Goal: Information Seeking & Learning: Learn about a topic

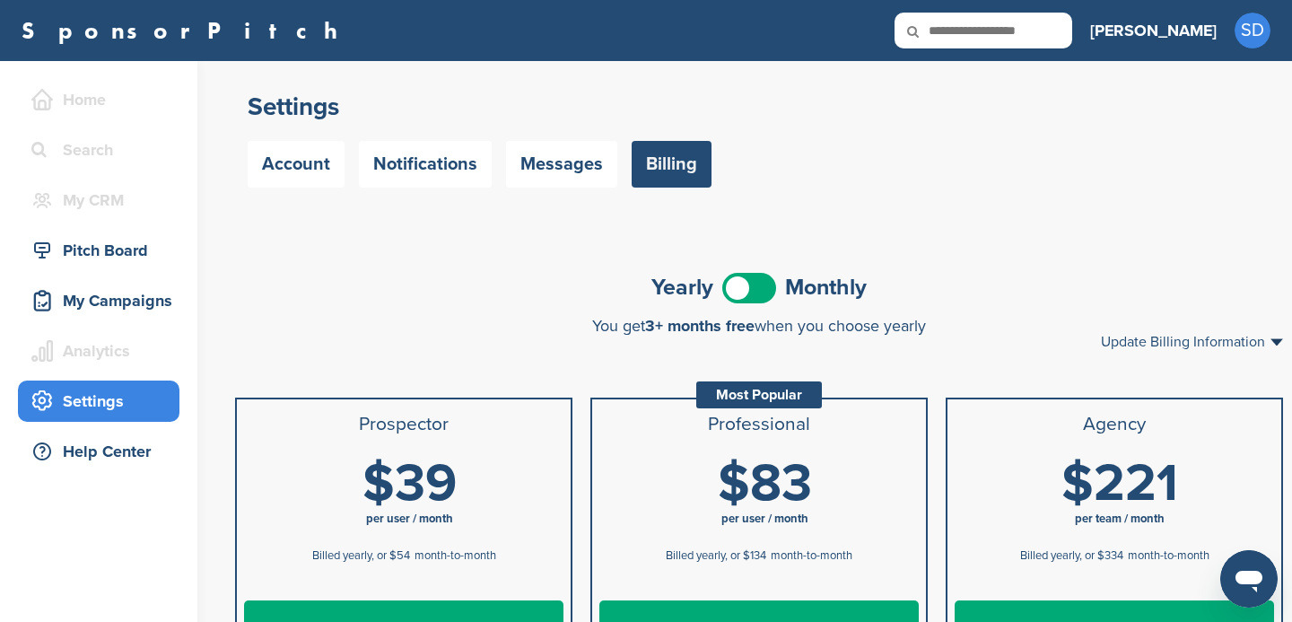
click at [100, 36] on link "SponsorPitch" at bounding box center [186, 30] width 328 height 23
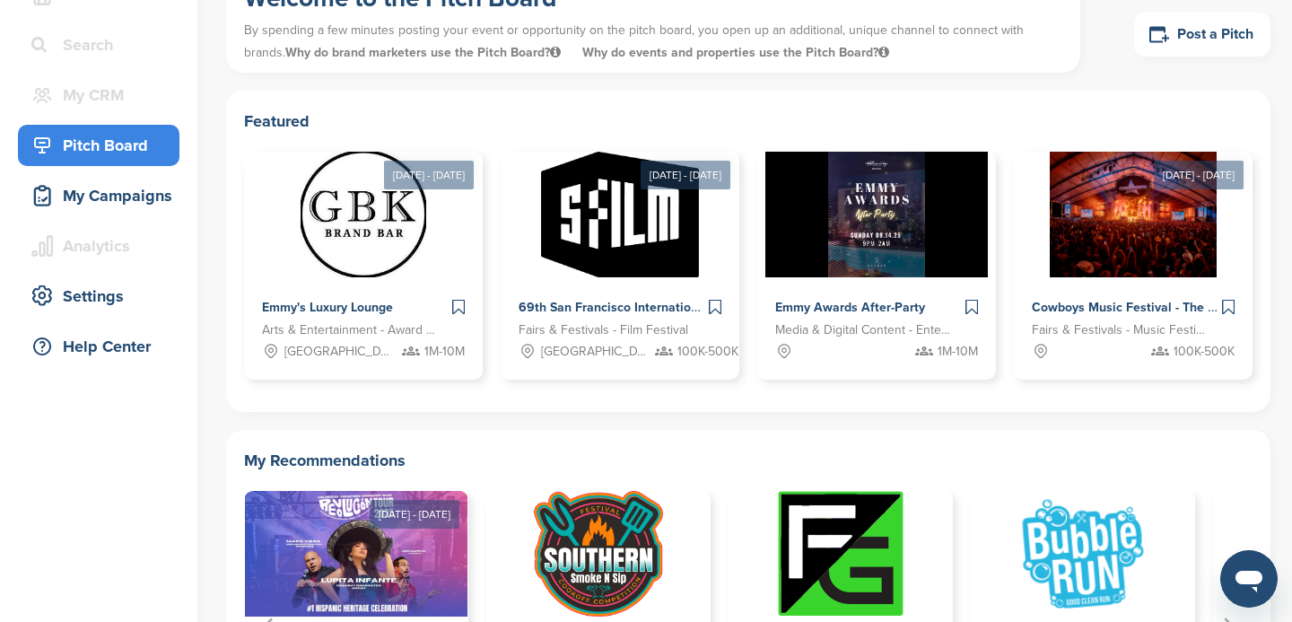
scroll to position [116, 0]
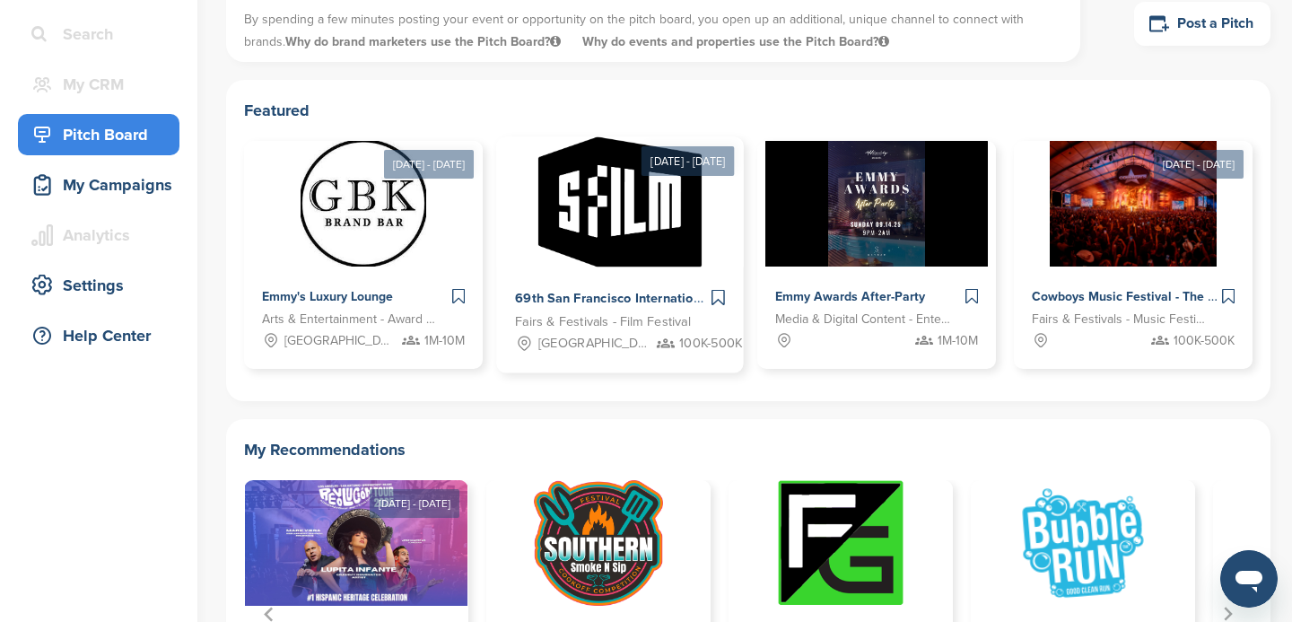
click at [620, 237] on img at bounding box center [619, 202] width 162 height 130
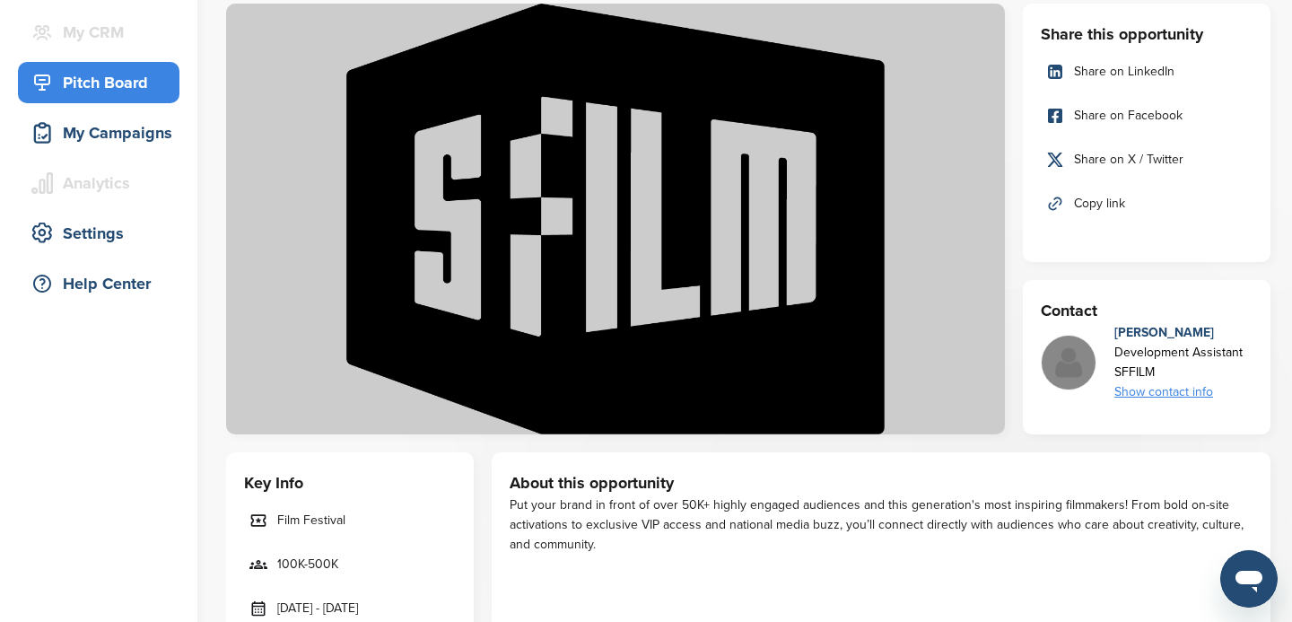
scroll to position [196, 0]
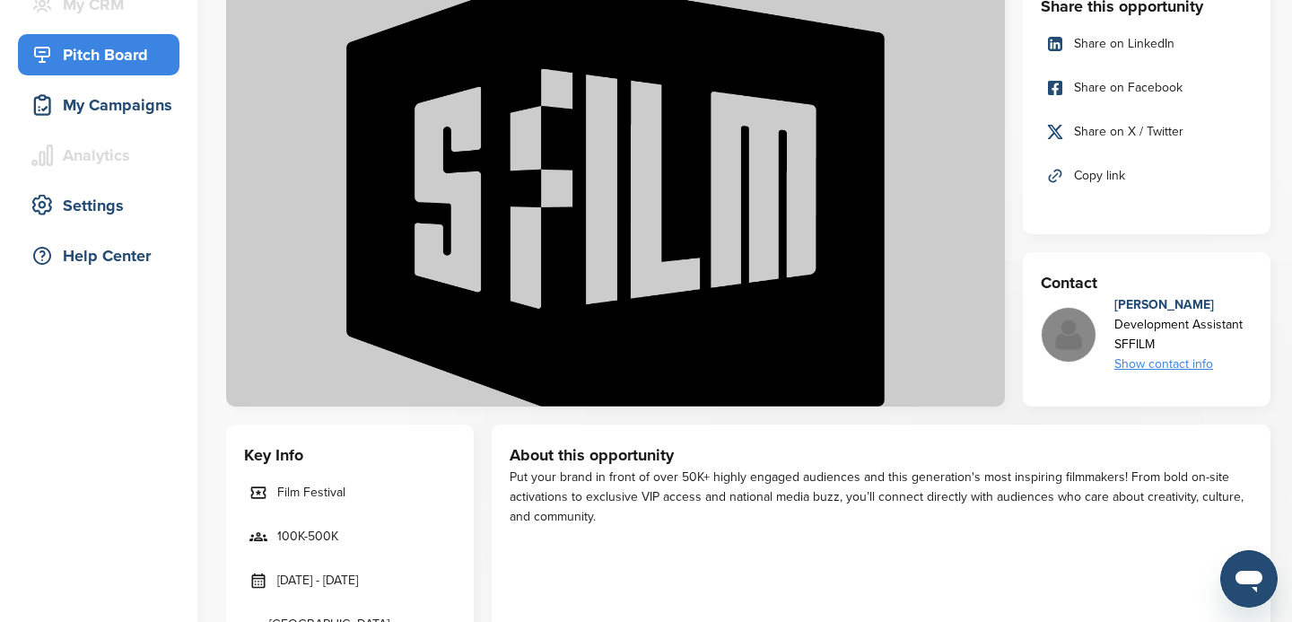
click at [1162, 366] on div "Show contact info" at bounding box center [1178, 364] width 128 height 20
click at [975, 380] on img at bounding box center [615, 191] width 779 height 431
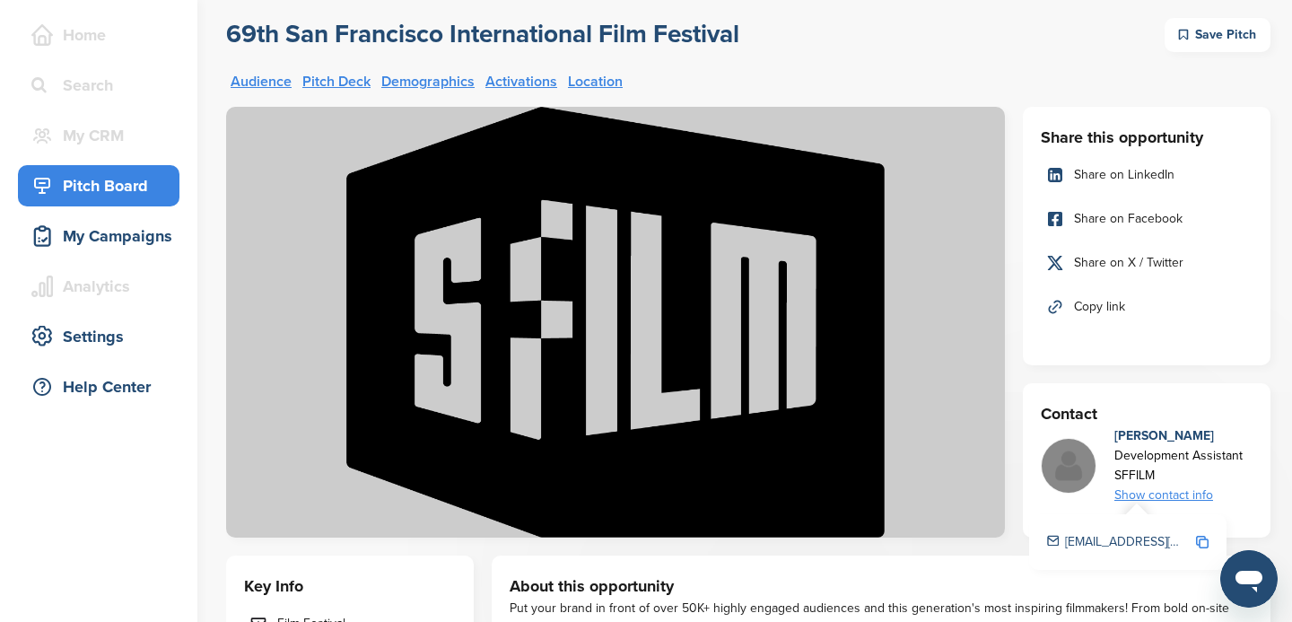
scroll to position [66, 0]
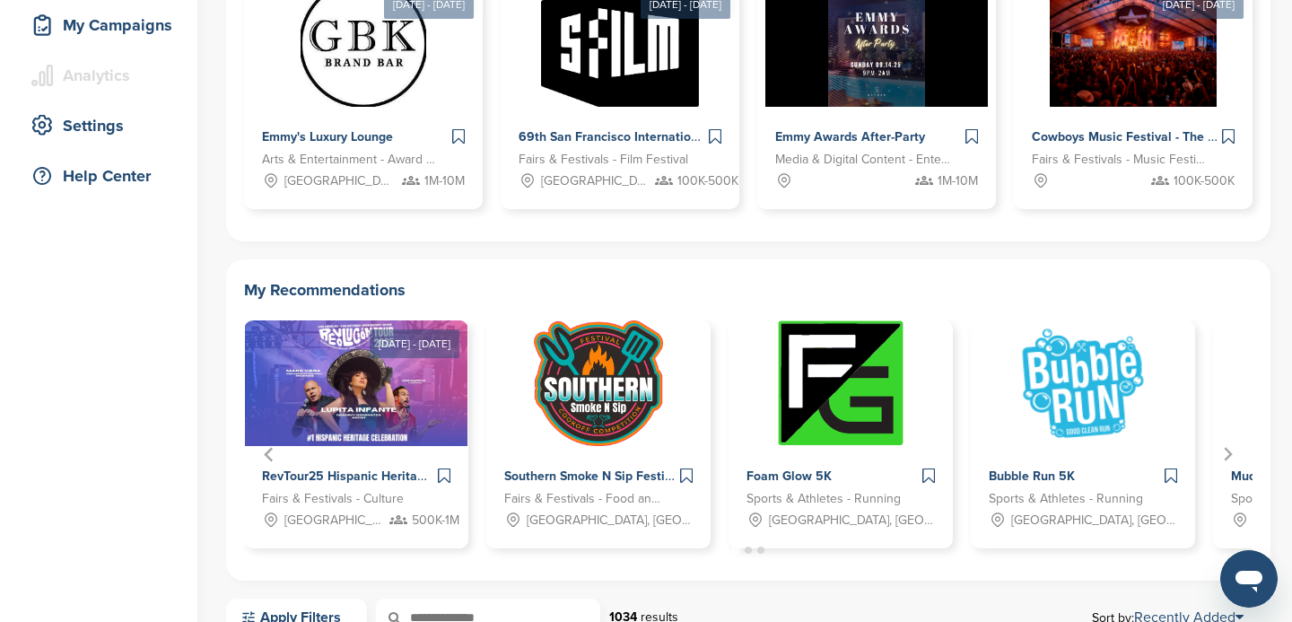
scroll to position [282, 0]
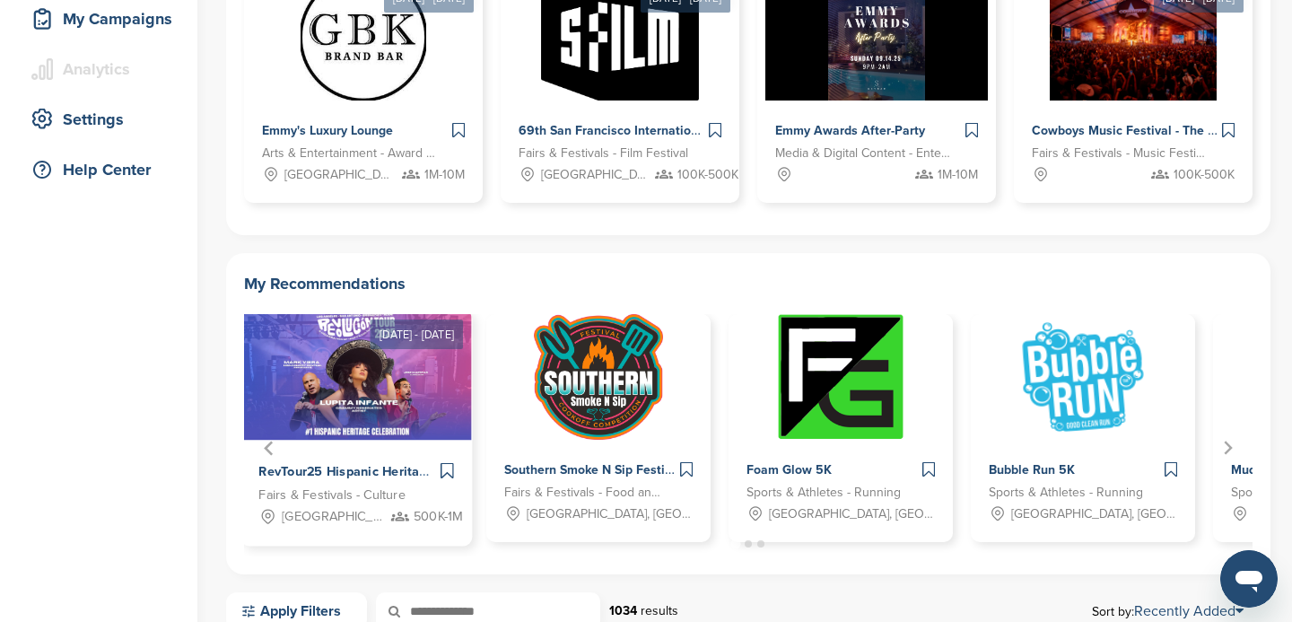
click at [350, 438] on img "1 of 12" at bounding box center [356, 375] width 232 height 130
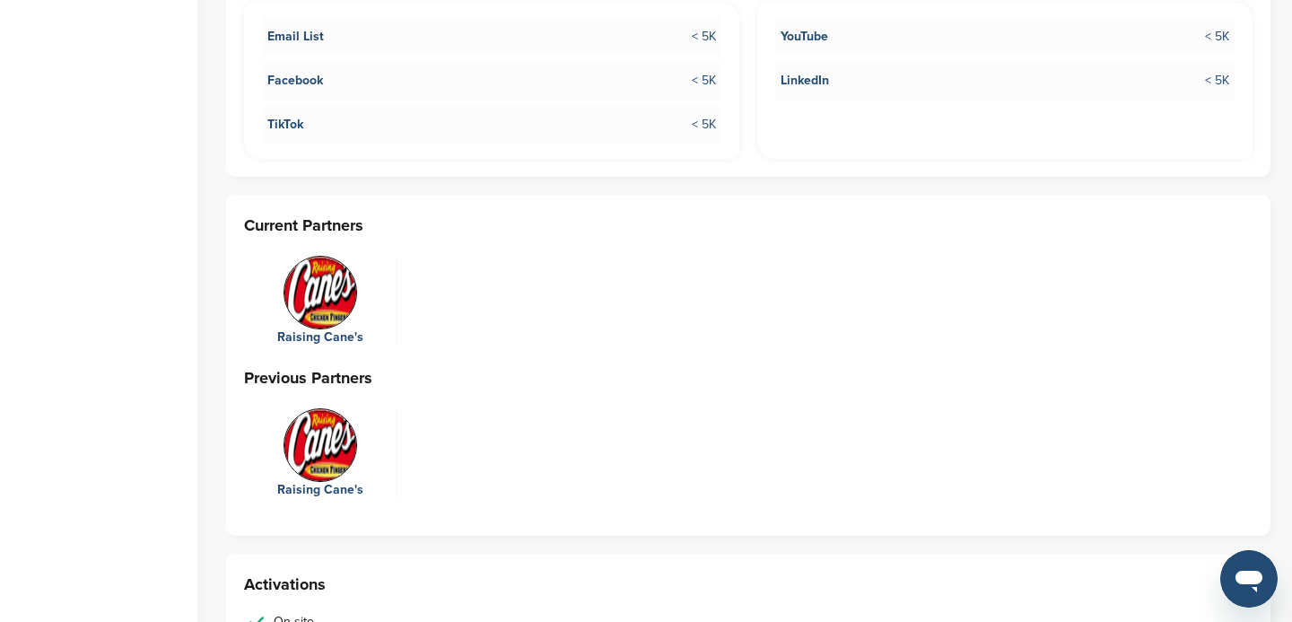
scroll to position [2757, 0]
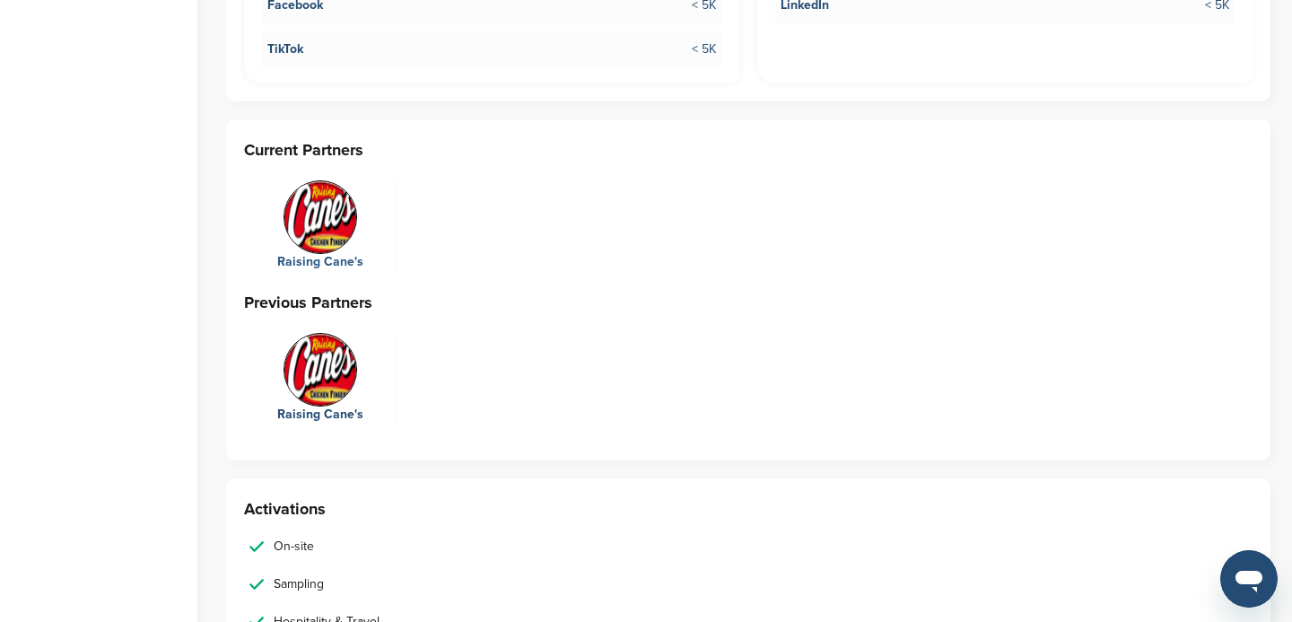
click at [317, 181] on img at bounding box center [321, 217] width 74 height 74
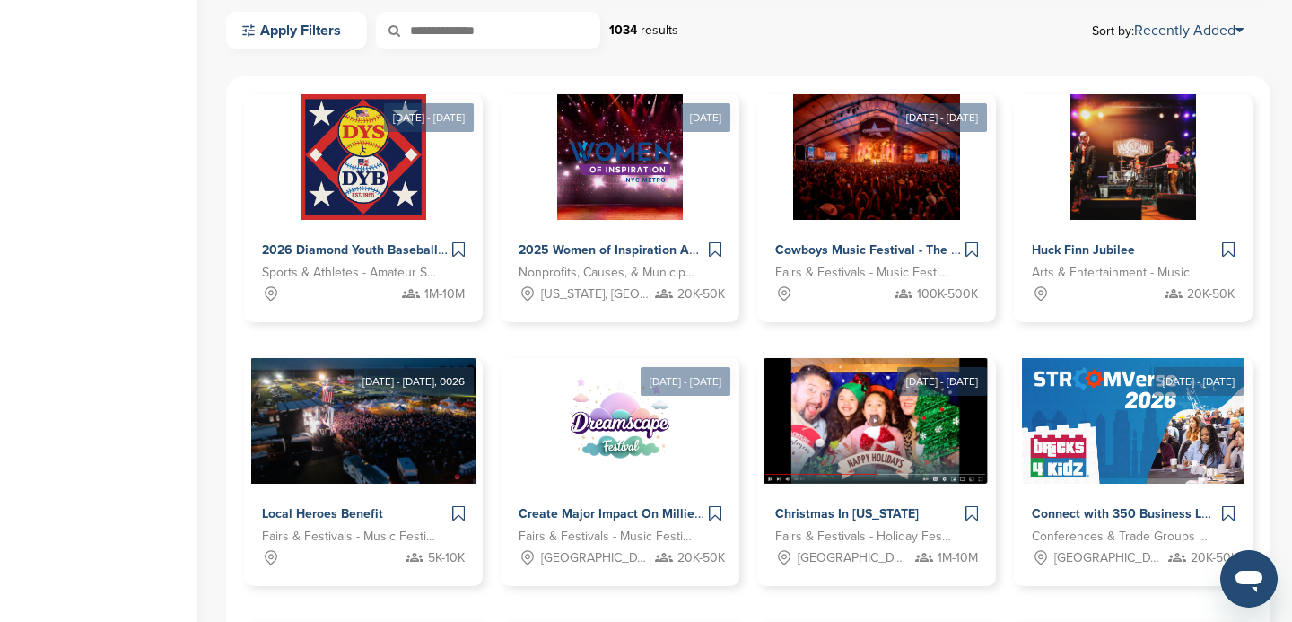
scroll to position [896, 0]
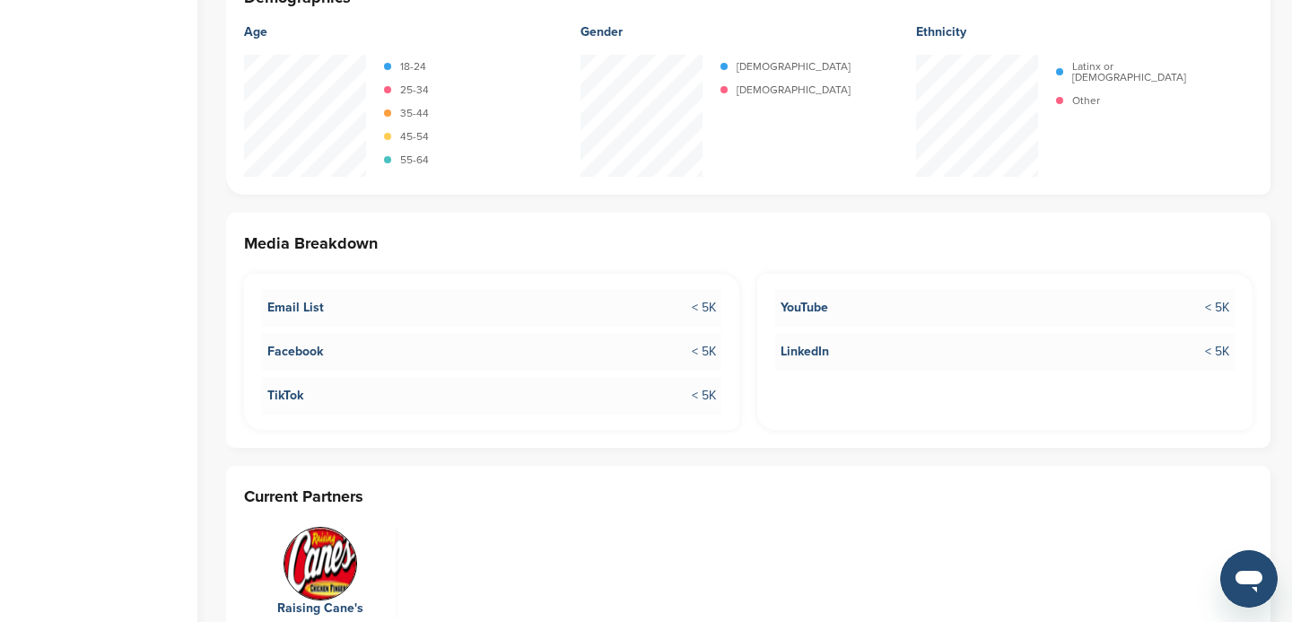
scroll to position [1273, 0]
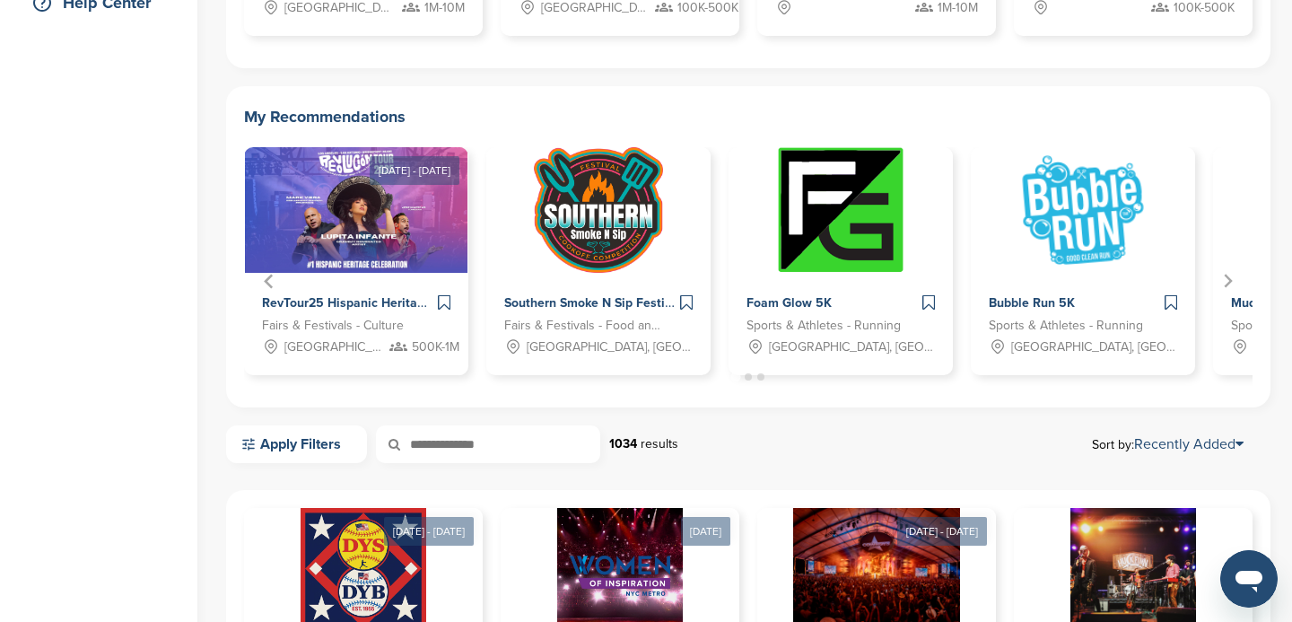
scroll to position [450, 0]
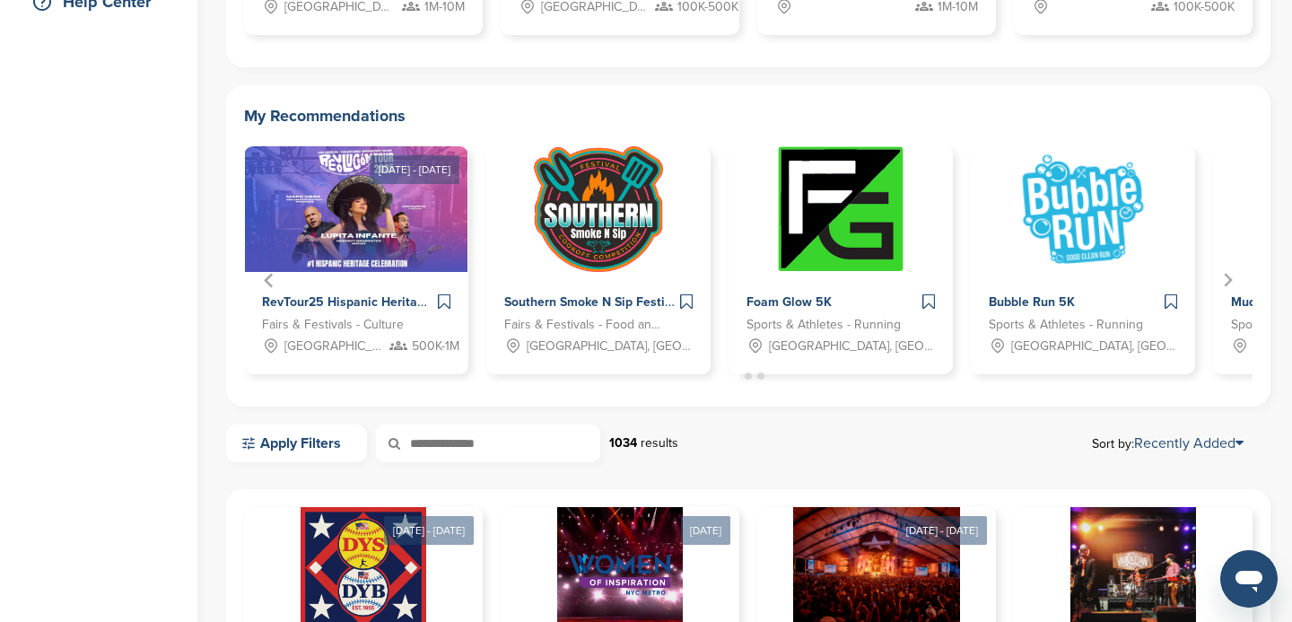
click at [443, 444] on input "text" at bounding box center [488, 443] width 224 height 38
type input "**********"
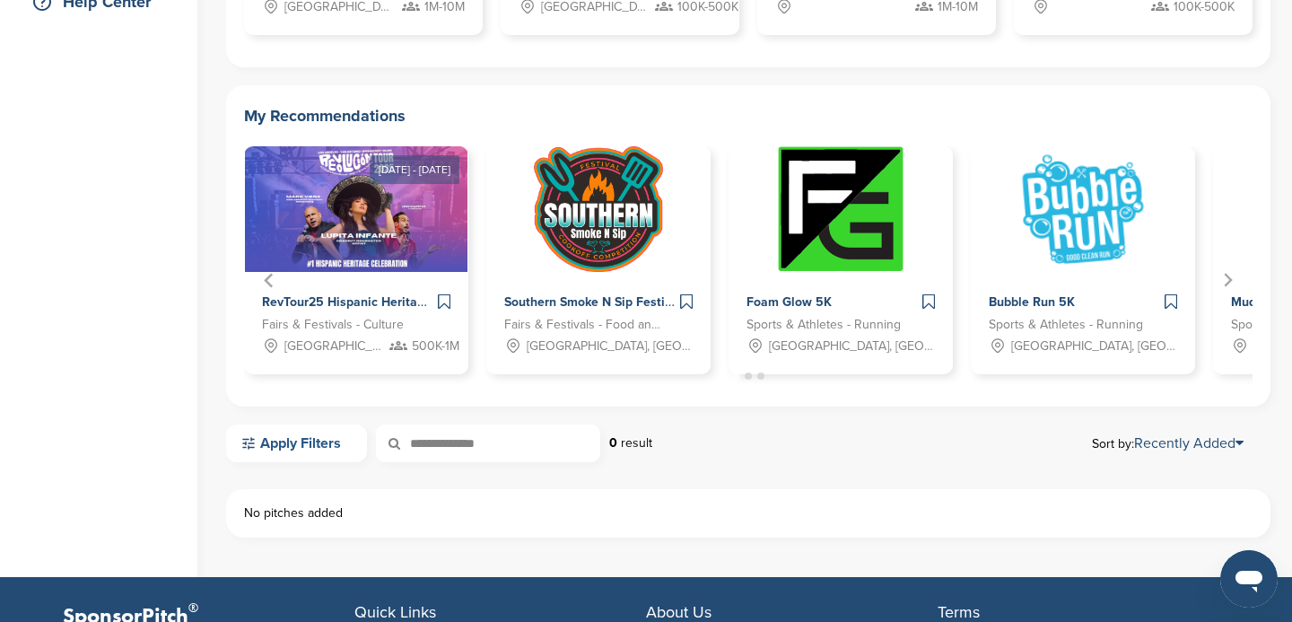
drag, startPoint x: 497, startPoint y: 448, endPoint x: 366, endPoint y: 448, distance: 131.0
click at [366, 448] on div "**********" at bounding box center [439, 443] width 426 height 38
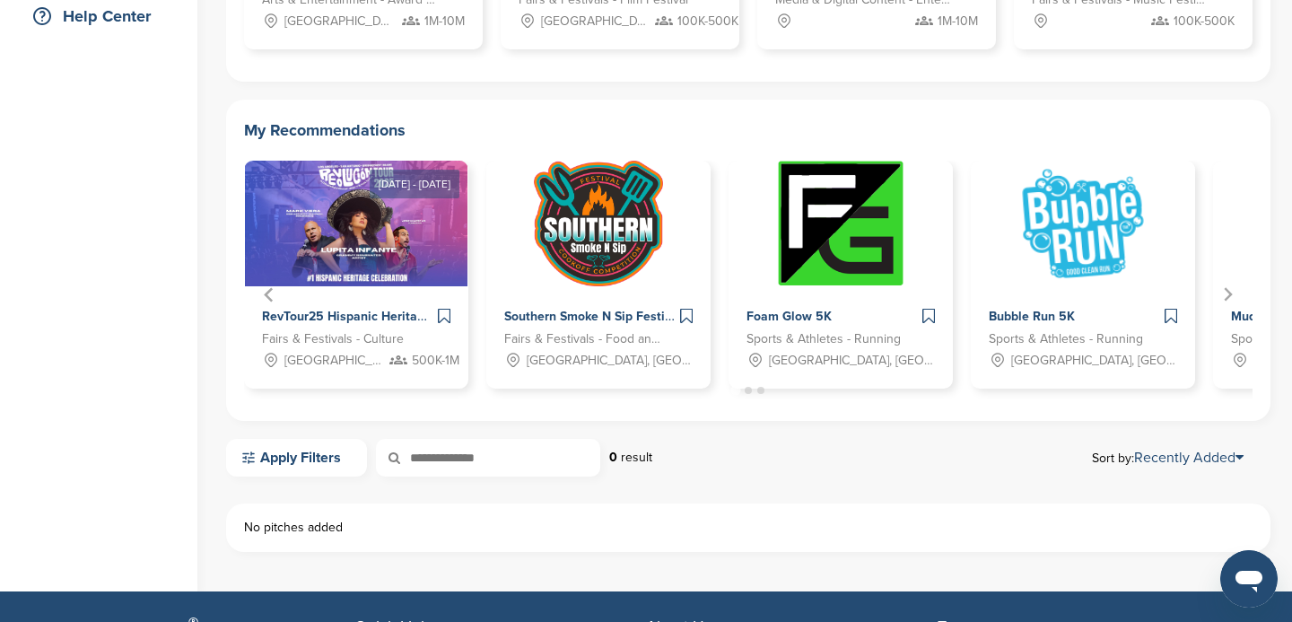
scroll to position [441, 0]
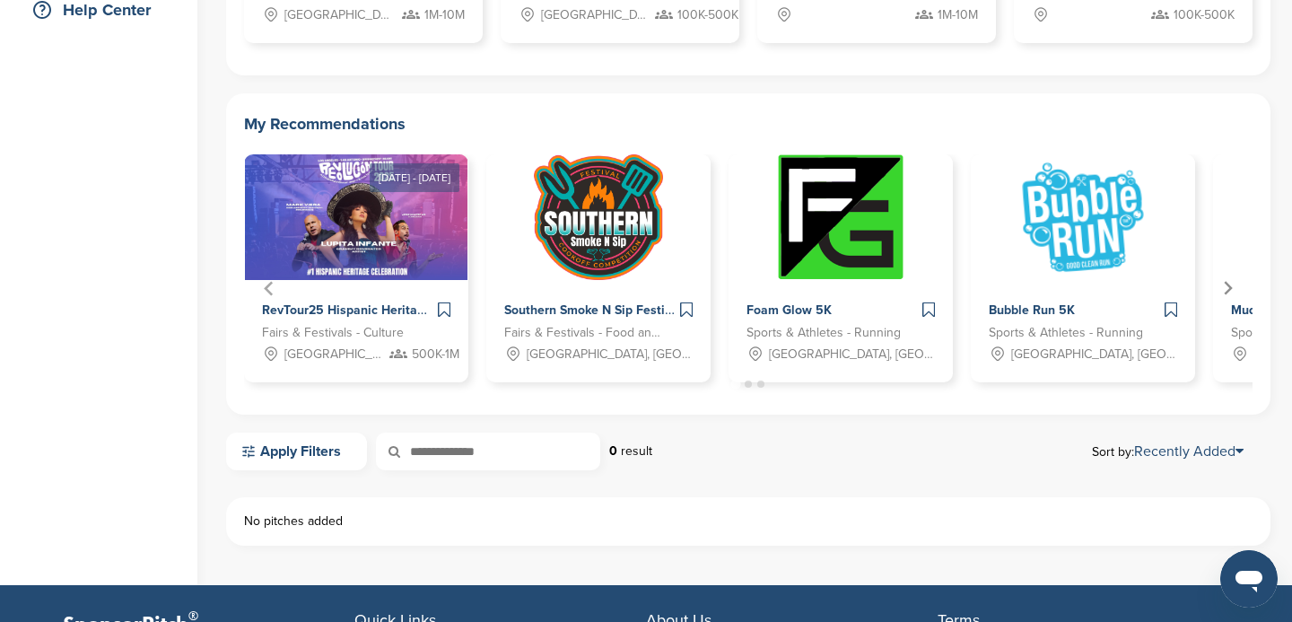
click at [1227, 285] on icon "Next slide" at bounding box center [1227, 288] width 15 height 15
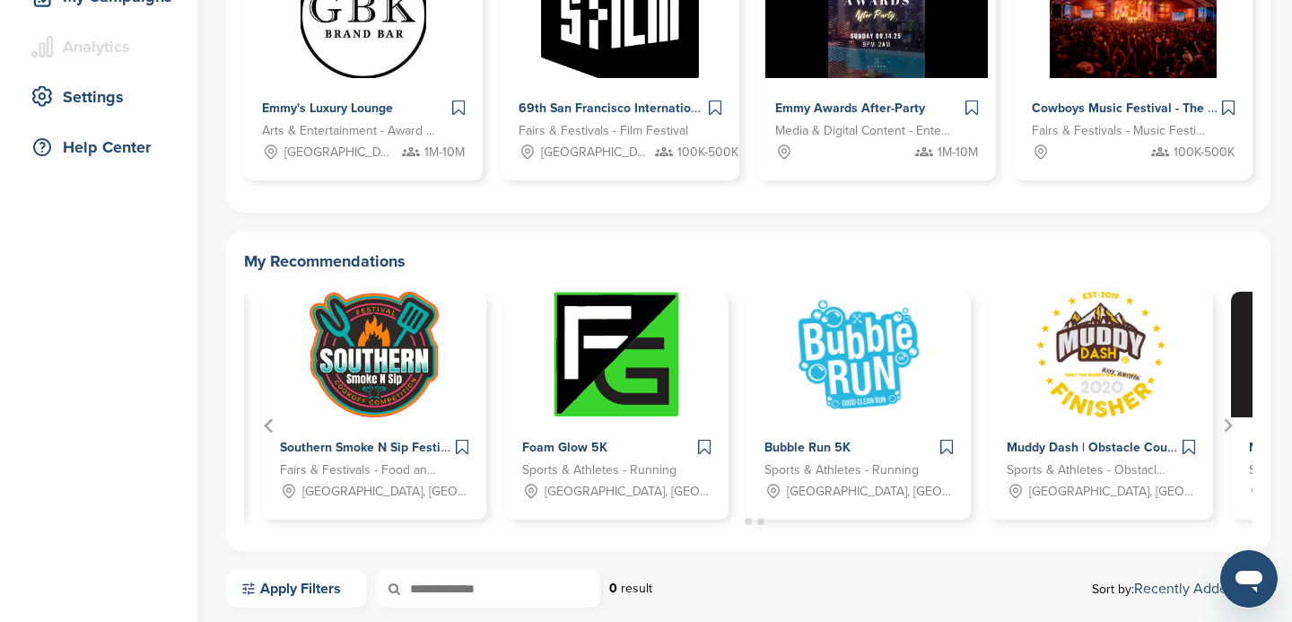
scroll to position [300, 0]
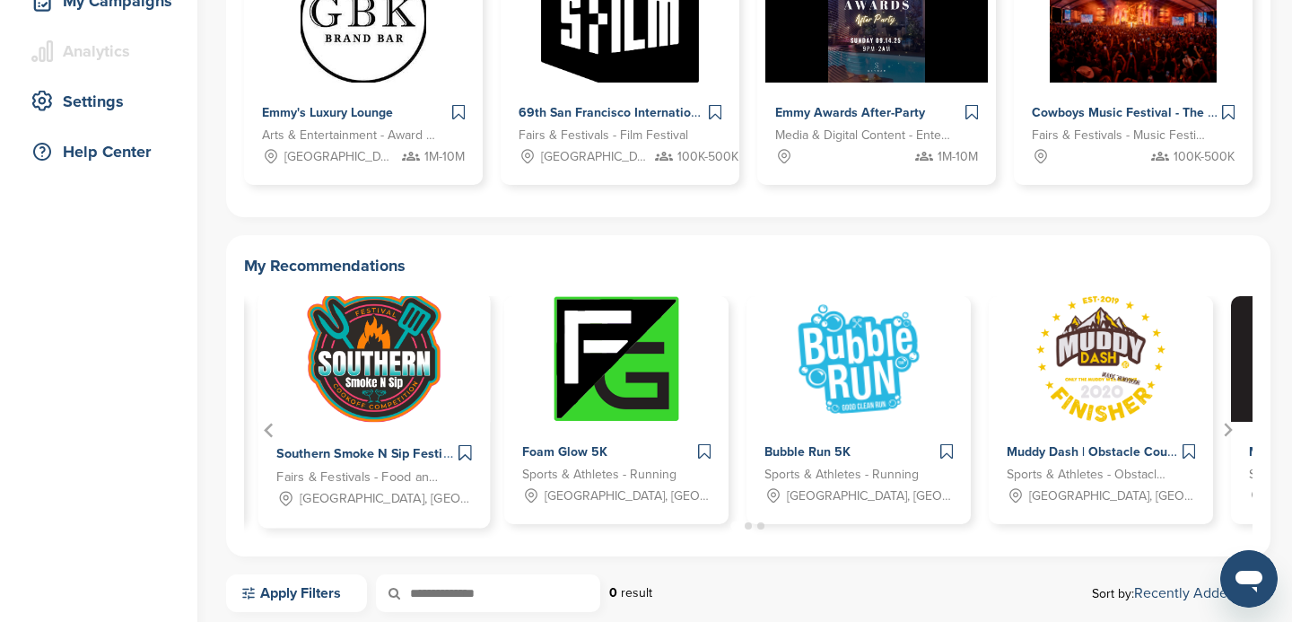
click at [383, 394] on img "2 of 12" at bounding box center [374, 358] width 134 height 130
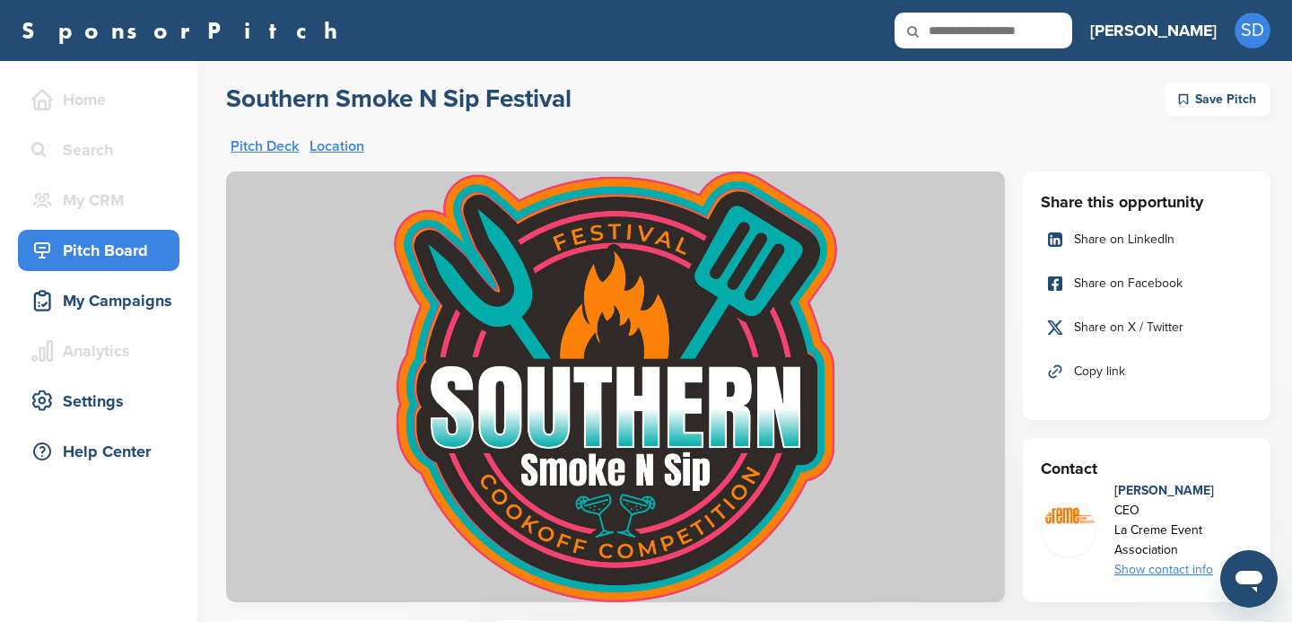
click at [332, 152] on link "Location" at bounding box center [337, 146] width 55 height 14
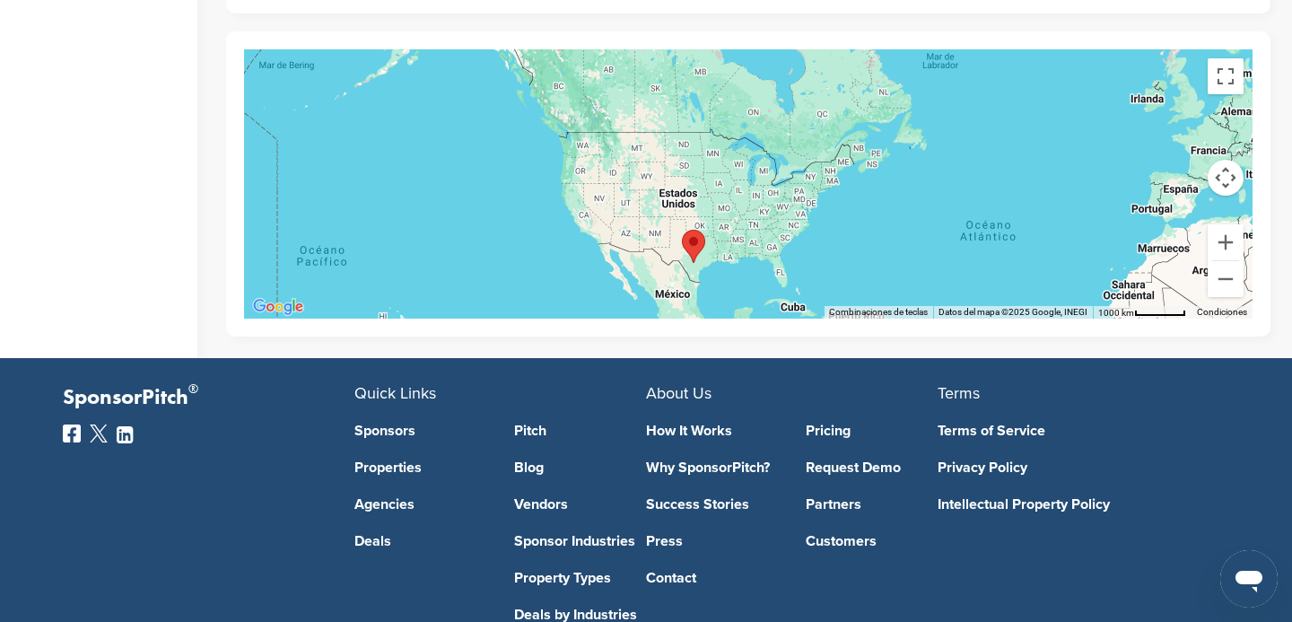
scroll to position [1723, 0]
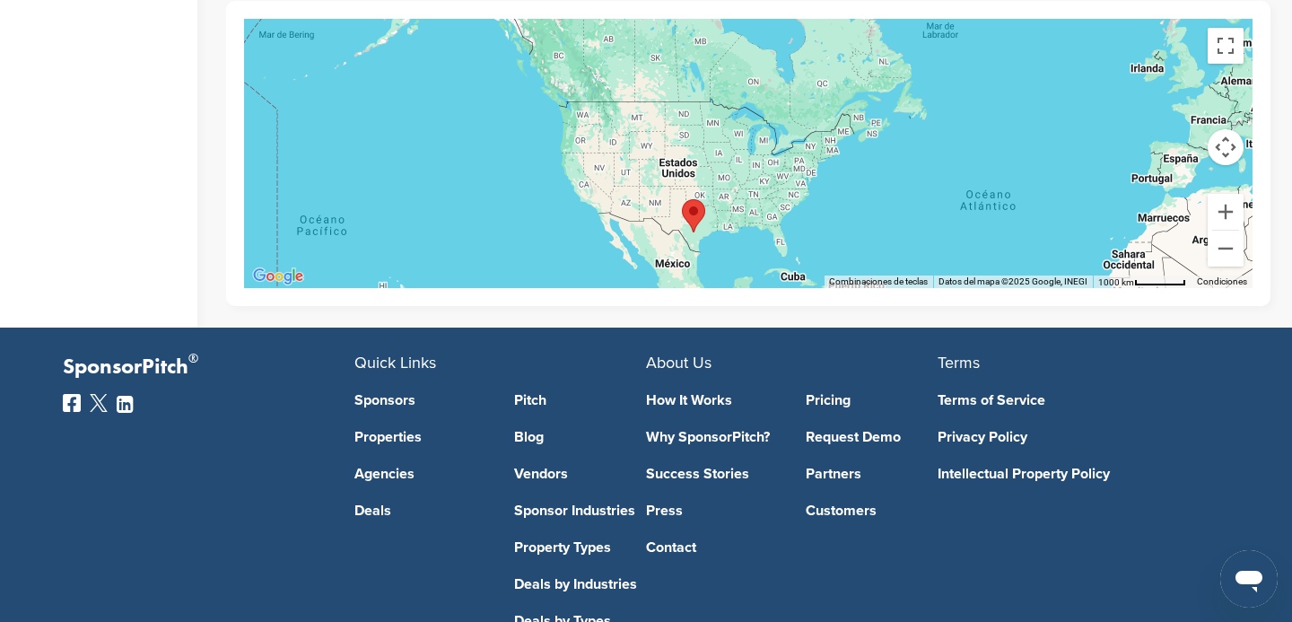
click at [393, 400] on link "Sponsors" at bounding box center [420, 400] width 133 height 14
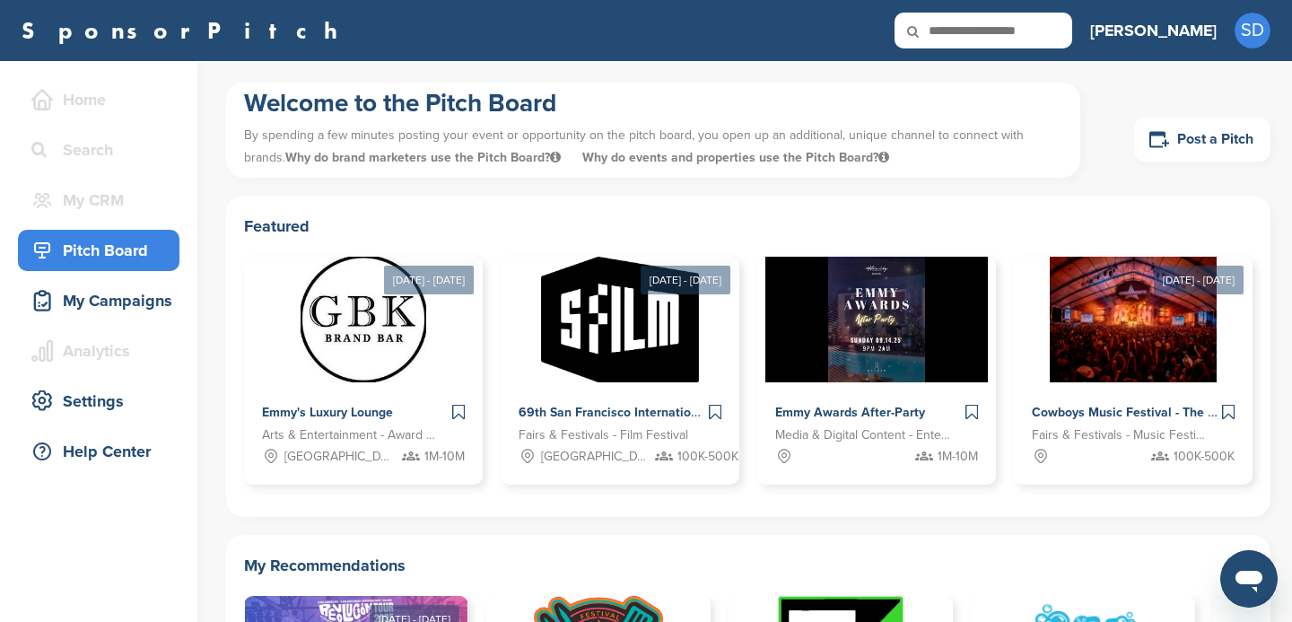
click at [106, 42] on link "SponsorPitch" at bounding box center [186, 30] width 328 height 23
click at [363, 152] on link "upgrade here" at bounding box center [383, 150] width 66 height 13
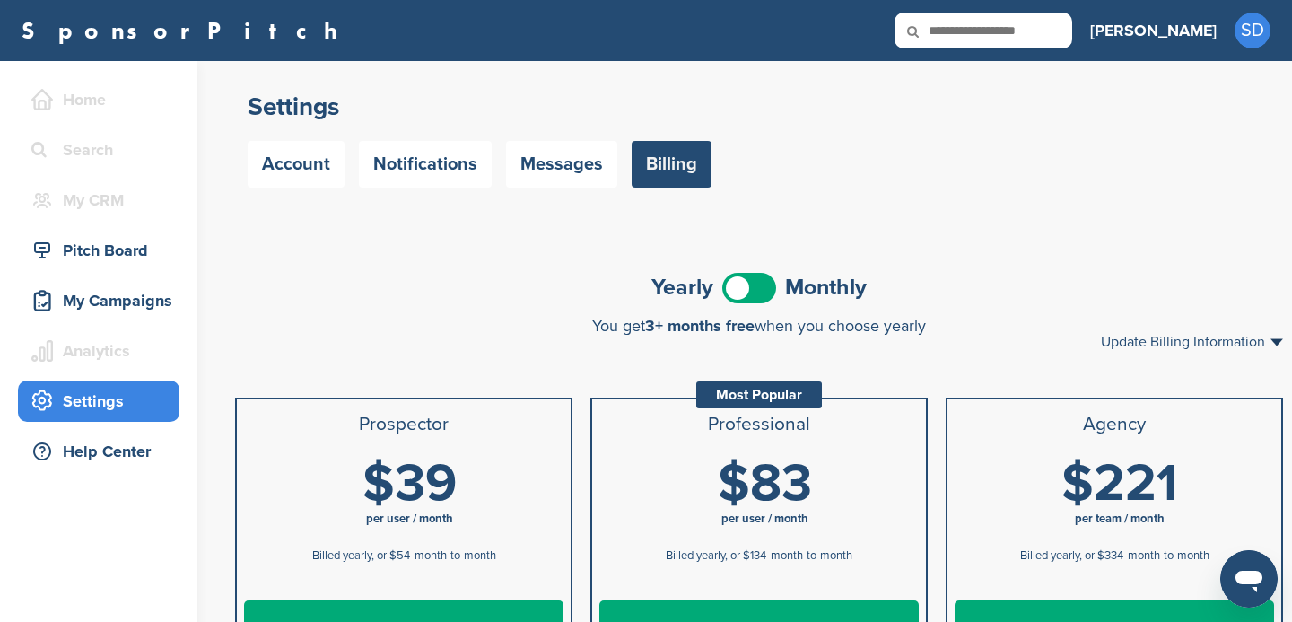
click at [768, 292] on span at bounding box center [749, 288] width 54 height 31
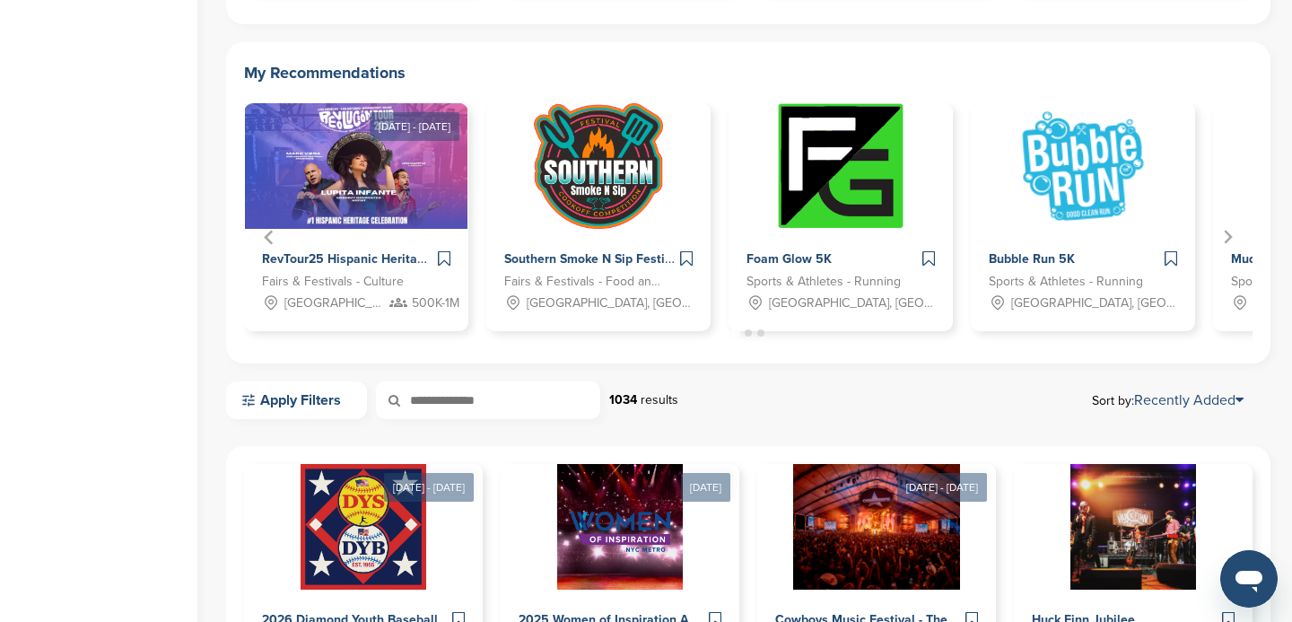
scroll to position [494, 0]
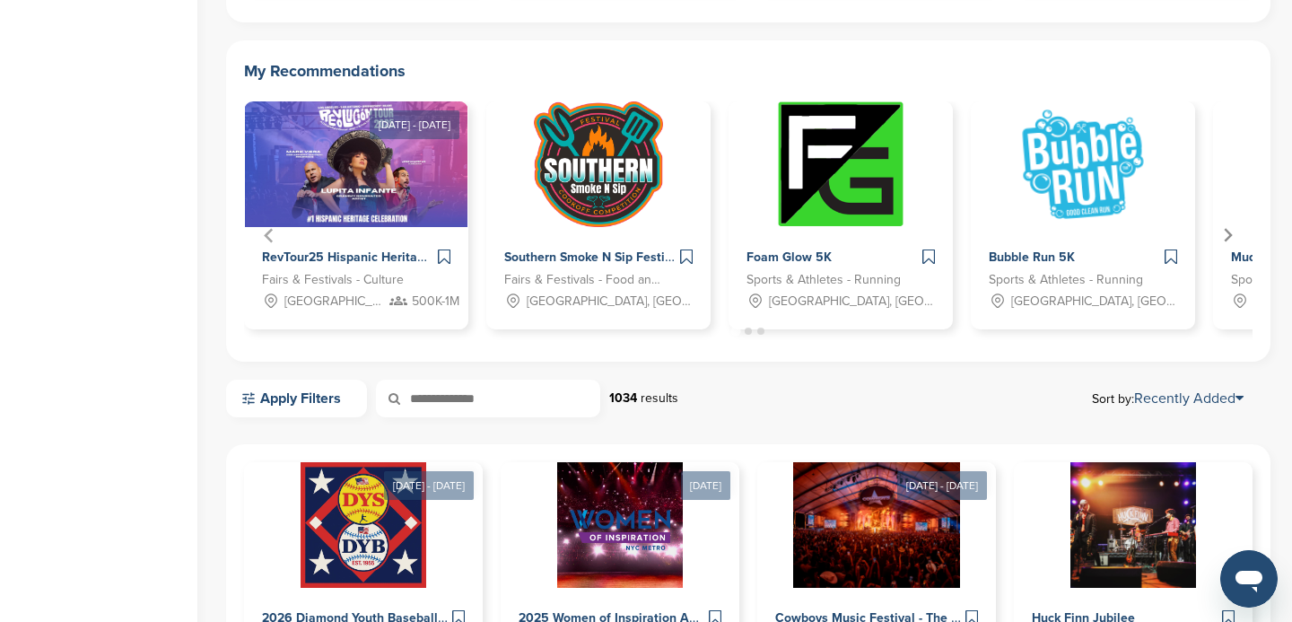
click at [1227, 233] on icon "Next slide" at bounding box center [1227, 235] width 15 height 15
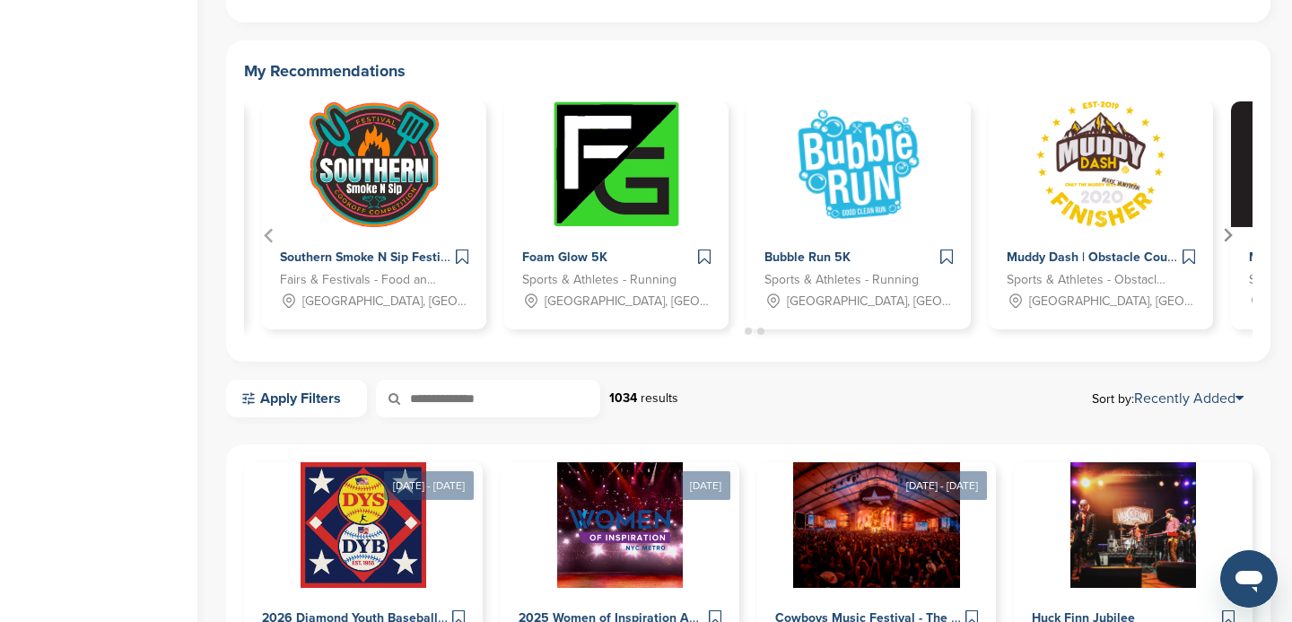
click at [1228, 235] on icon "Next slide" at bounding box center [1227, 235] width 15 height 15
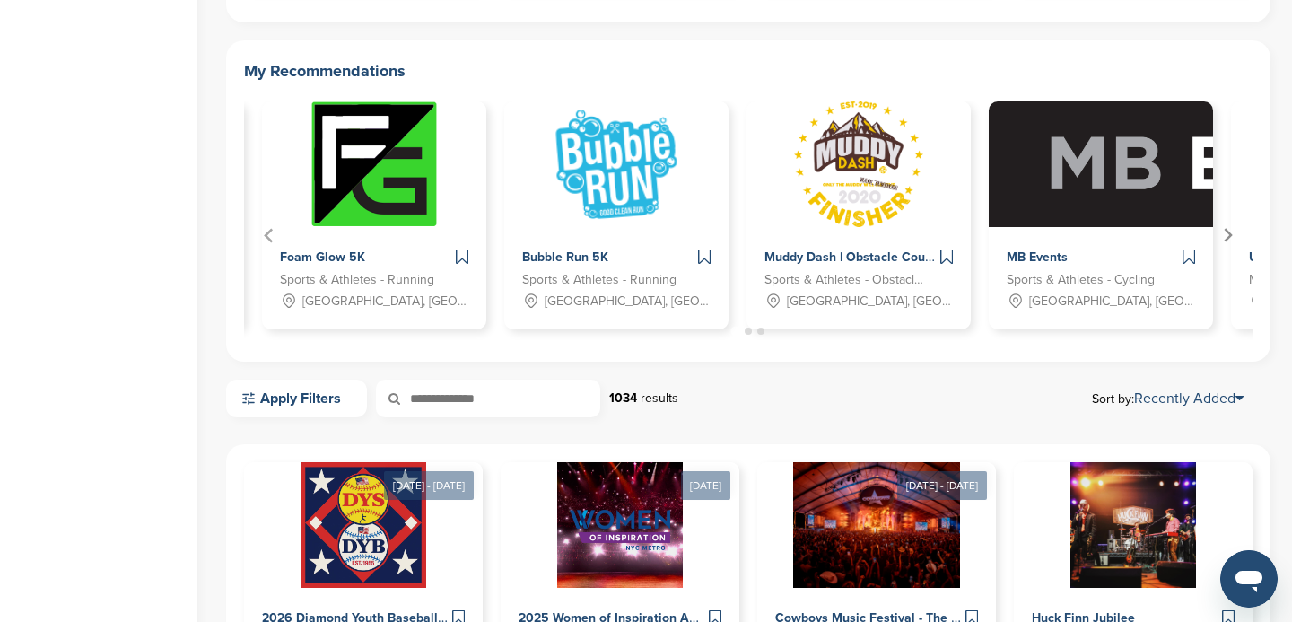
click at [1228, 235] on icon "Next slide" at bounding box center [1227, 235] width 15 height 15
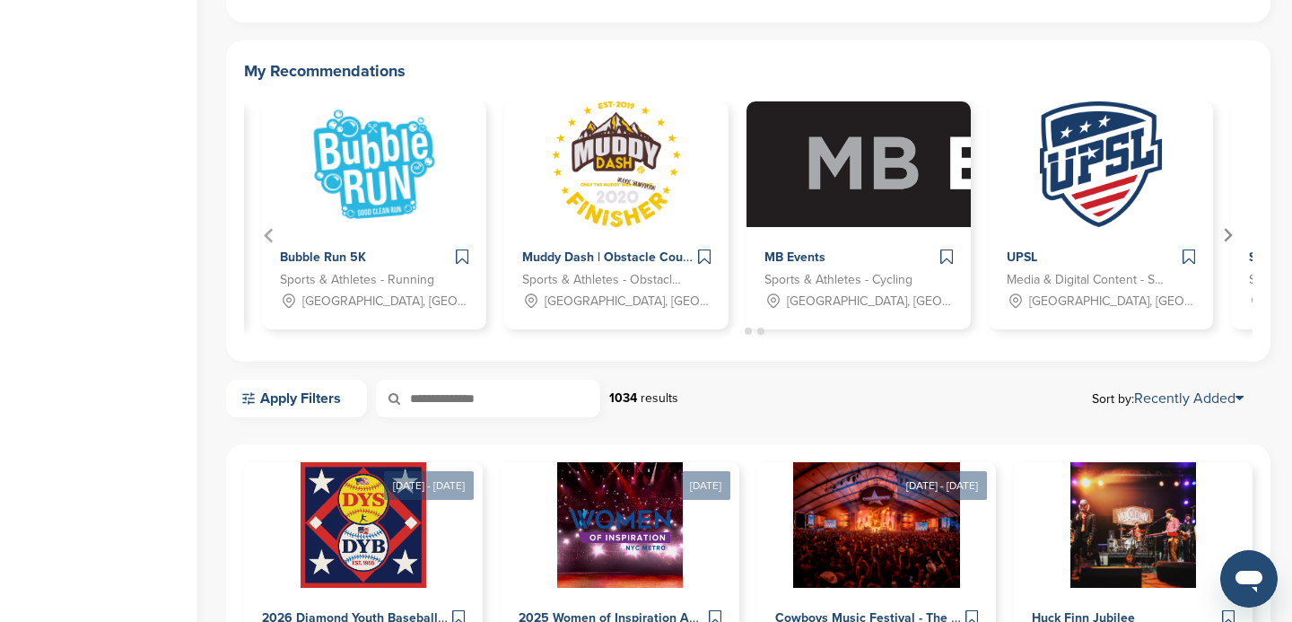
click at [1228, 235] on icon "Next slide" at bounding box center [1227, 235] width 15 height 15
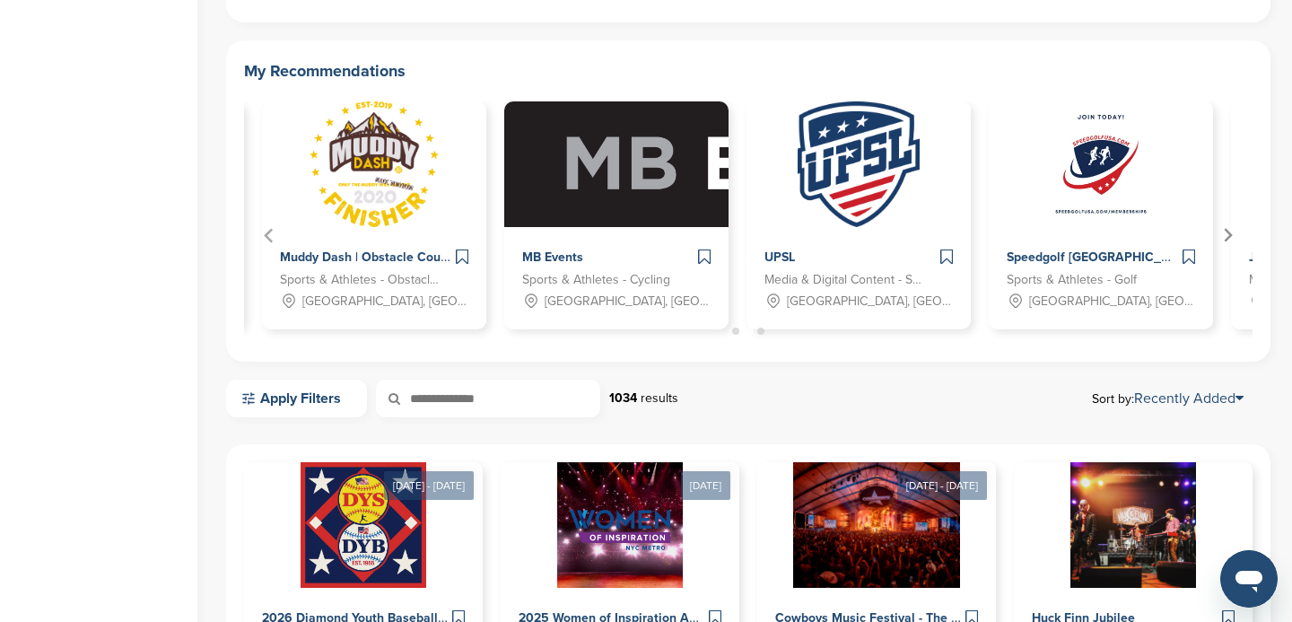
click at [1228, 235] on icon "Next slide" at bounding box center [1227, 235] width 15 height 15
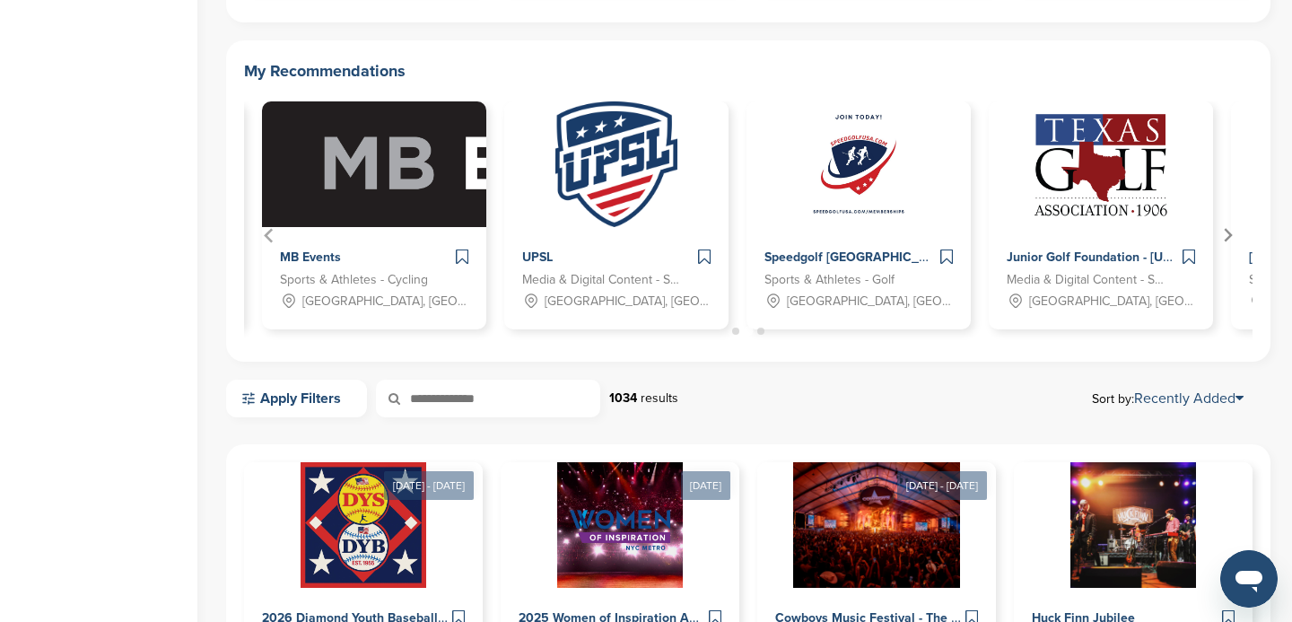
click at [1228, 235] on icon "Next slide" at bounding box center [1227, 235] width 15 height 15
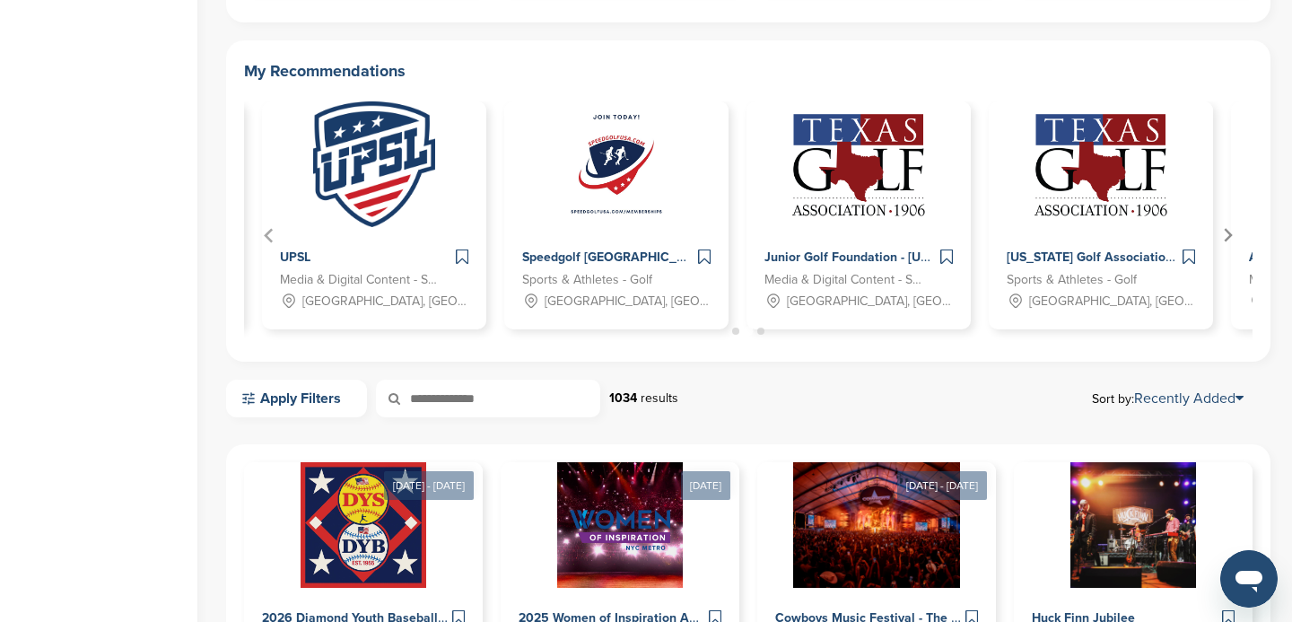
click at [1228, 235] on icon "Next slide" at bounding box center [1227, 235] width 15 height 15
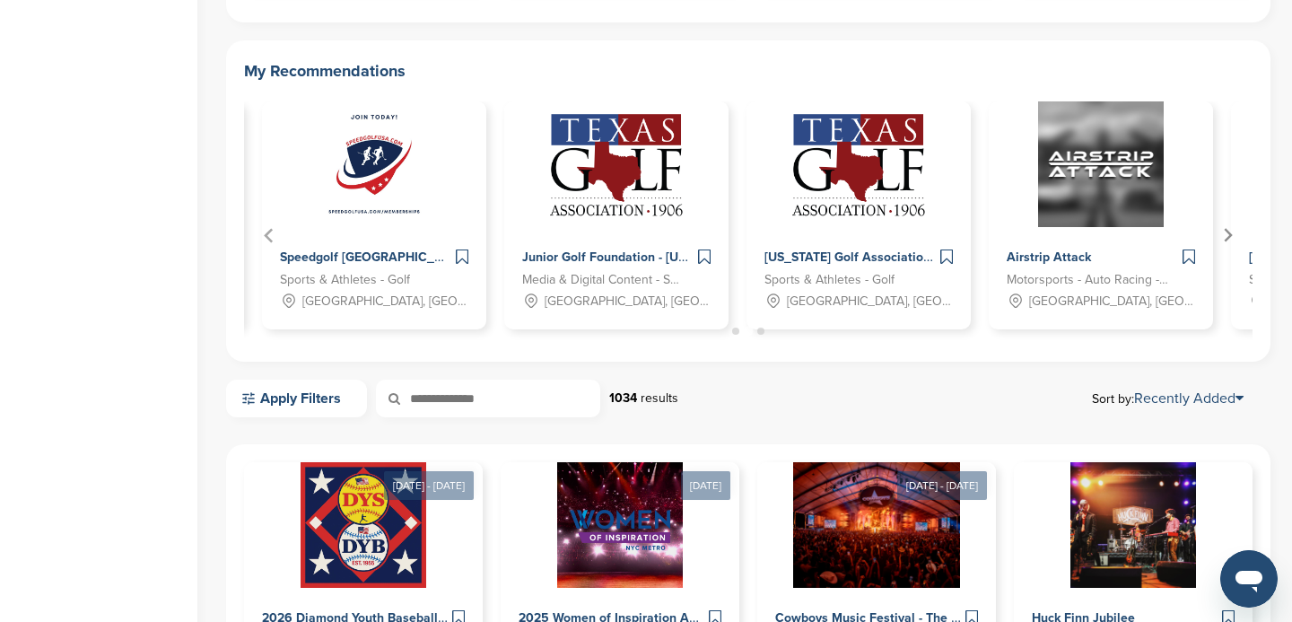
click at [1228, 235] on icon "Next slide" at bounding box center [1227, 235] width 15 height 15
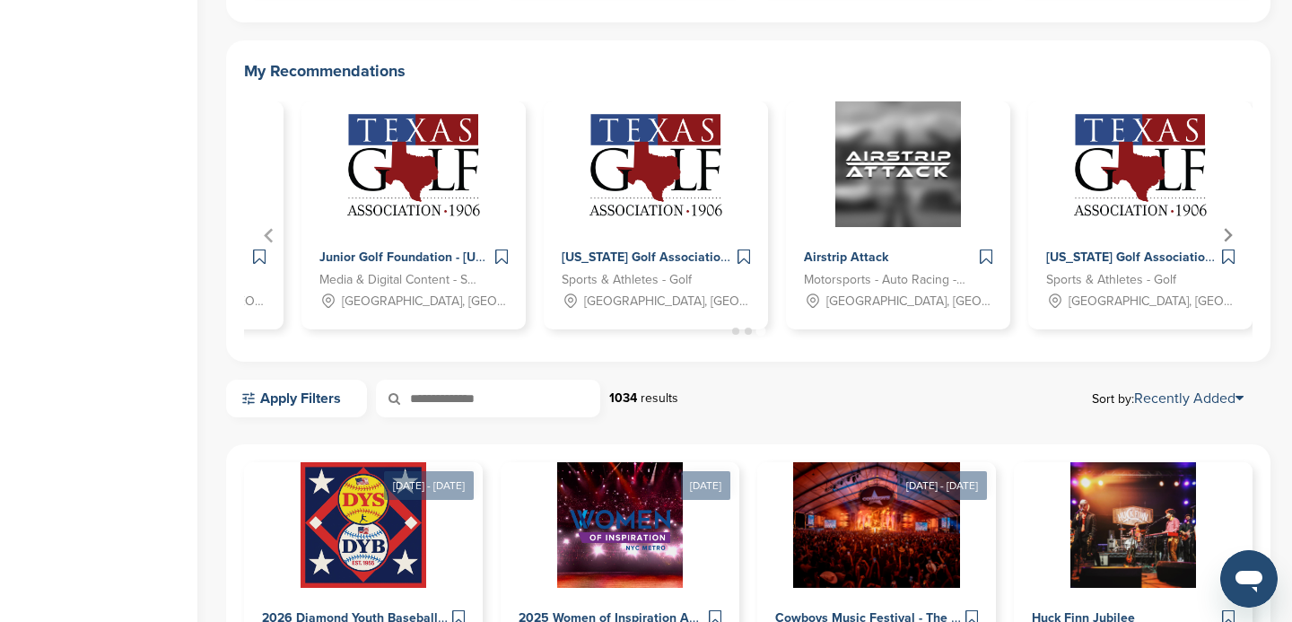
click at [1228, 235] on icon "Go to first slide" at bounding box center [1227, 235] width 15 height 15
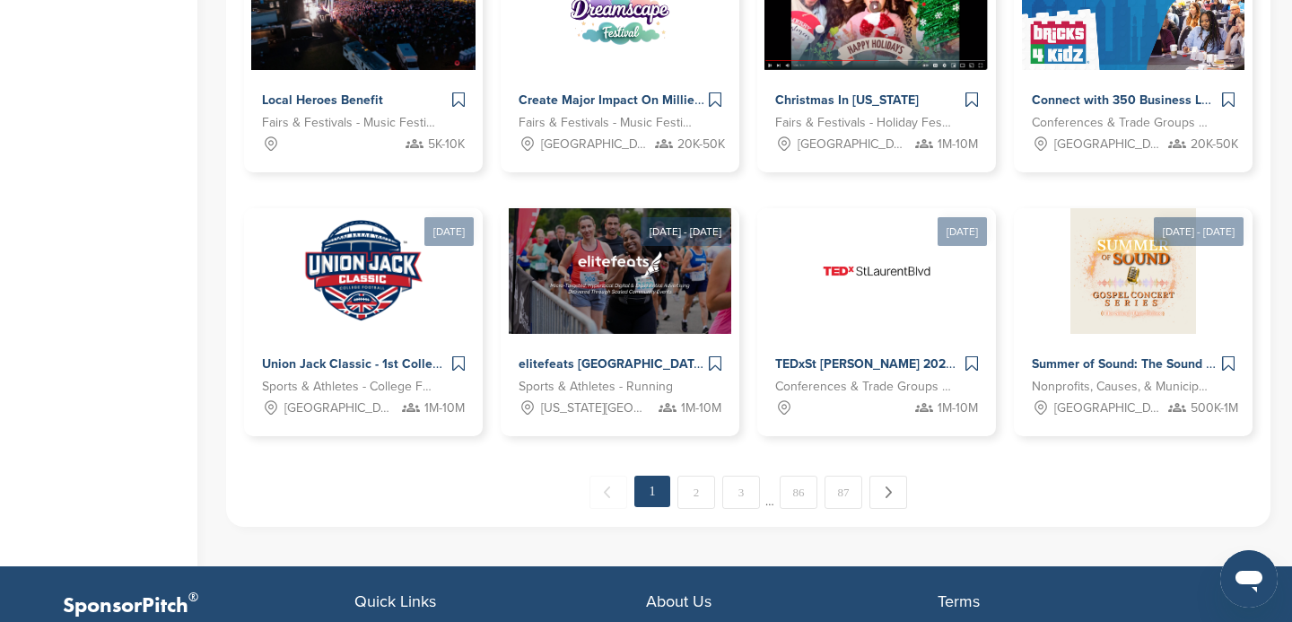
scroll to position [1299, 0]
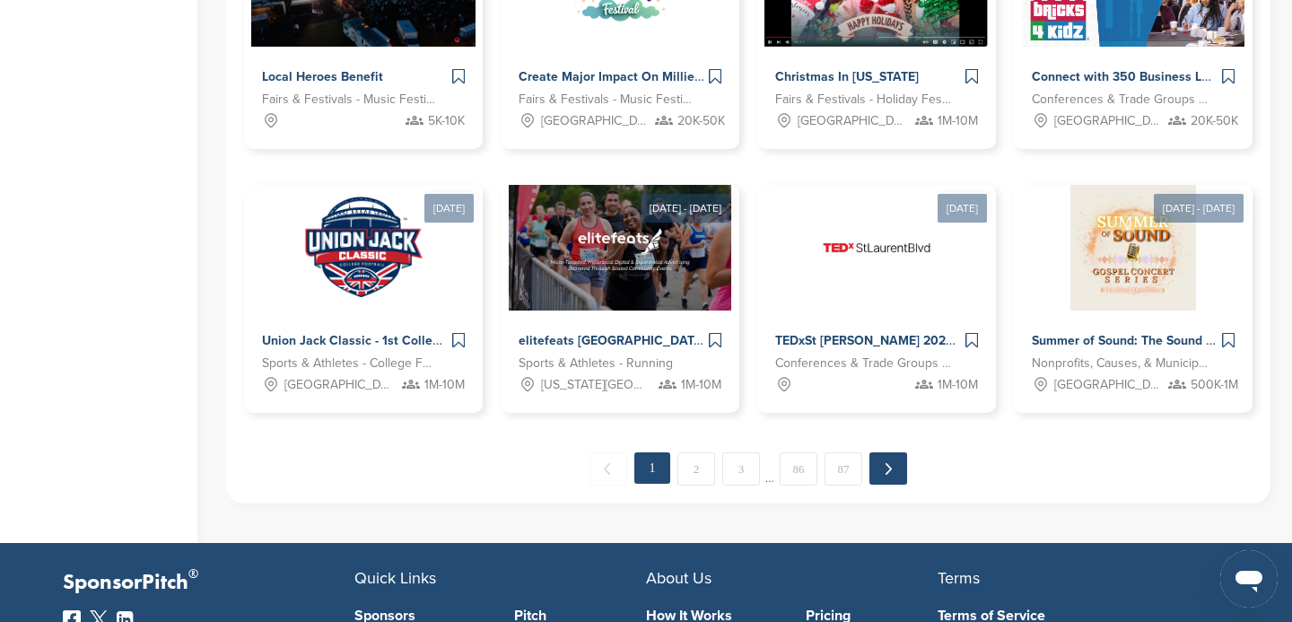
click at [886, 471] on link "Next →" at bounding box center [889, 468] width 38 height 32
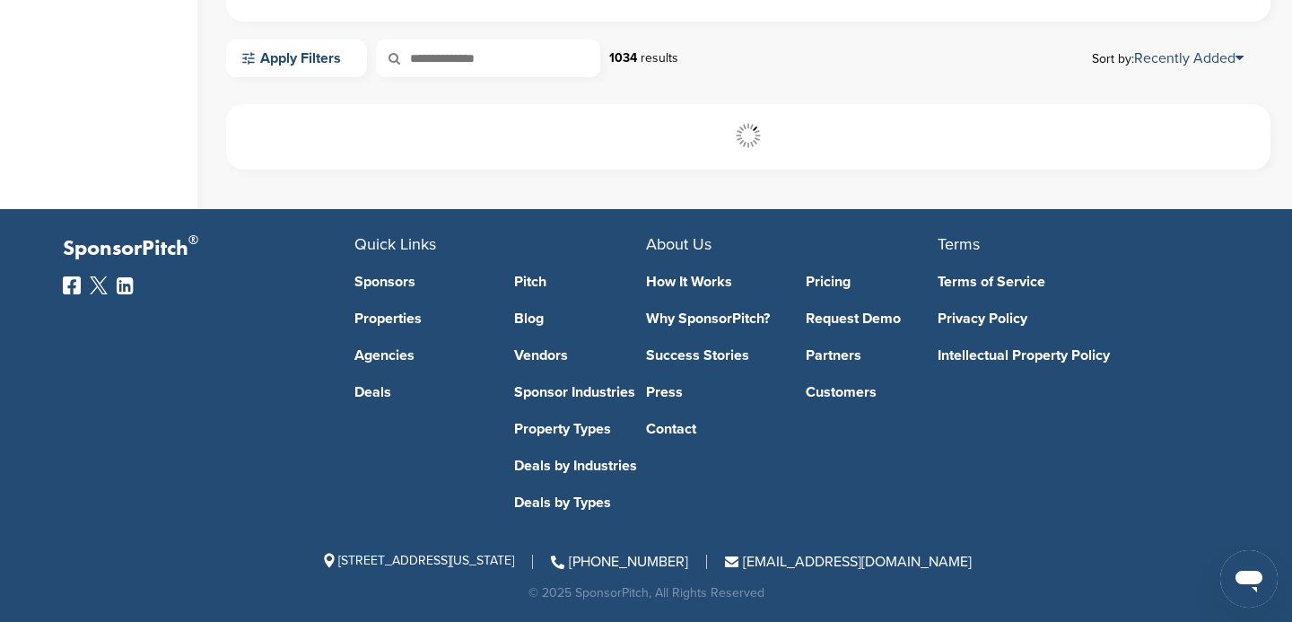
scroll to position [835, 0]
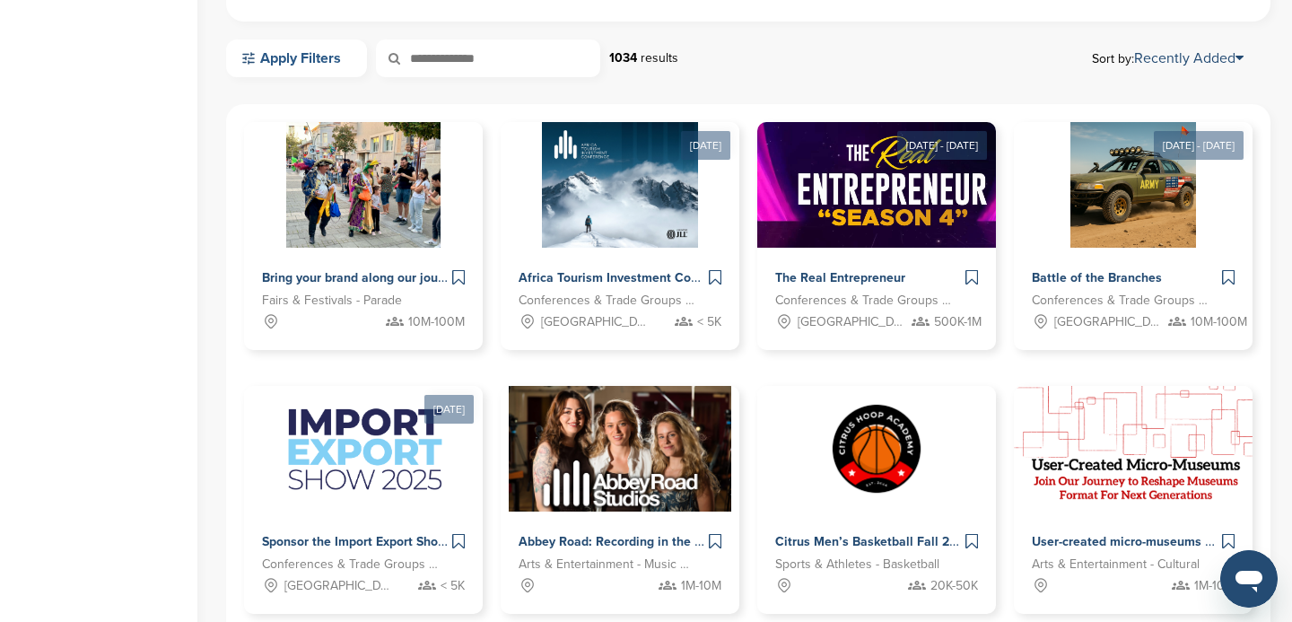
click at [307, 57] on link "Apply Filters" at bounding box center [296, 58] width 141 height 38
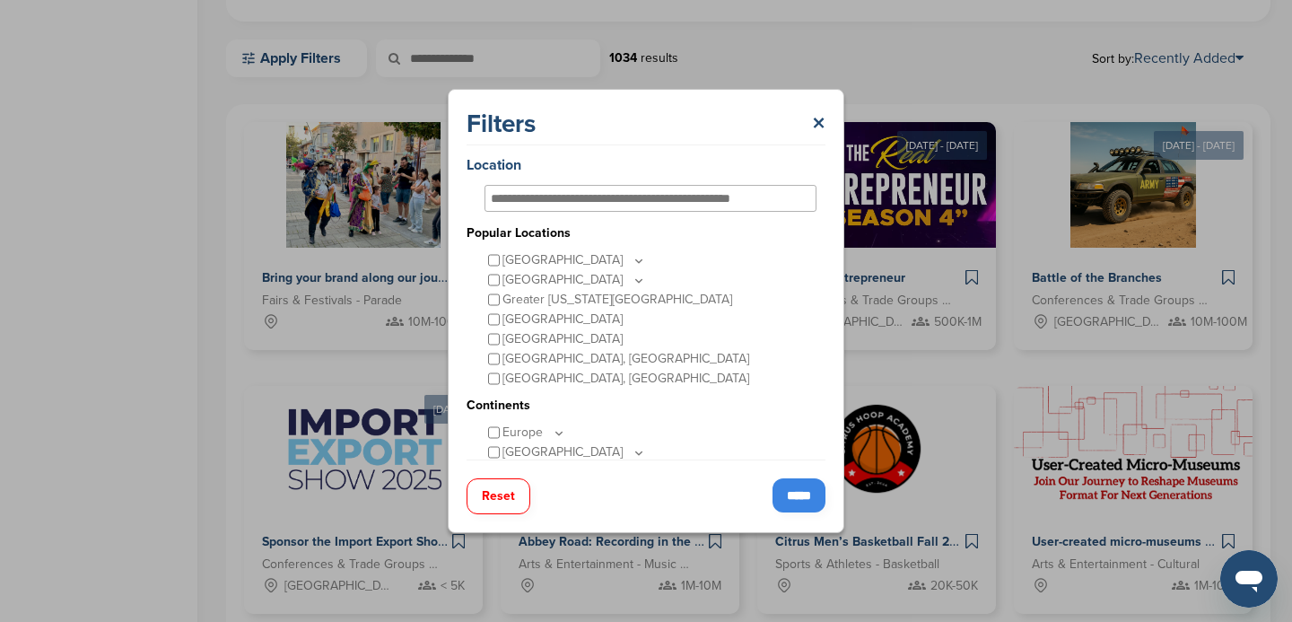
click at [548, 198] on input "text" at bounding box center [632, 198] width 283 height 16
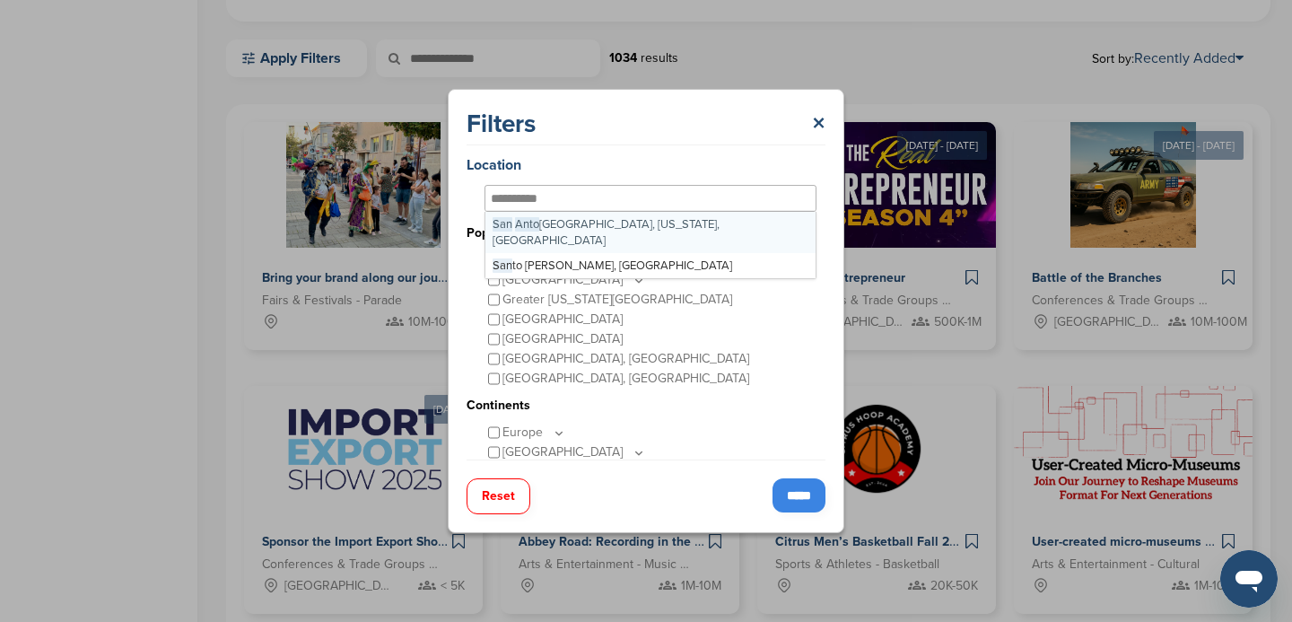
type input "**********"
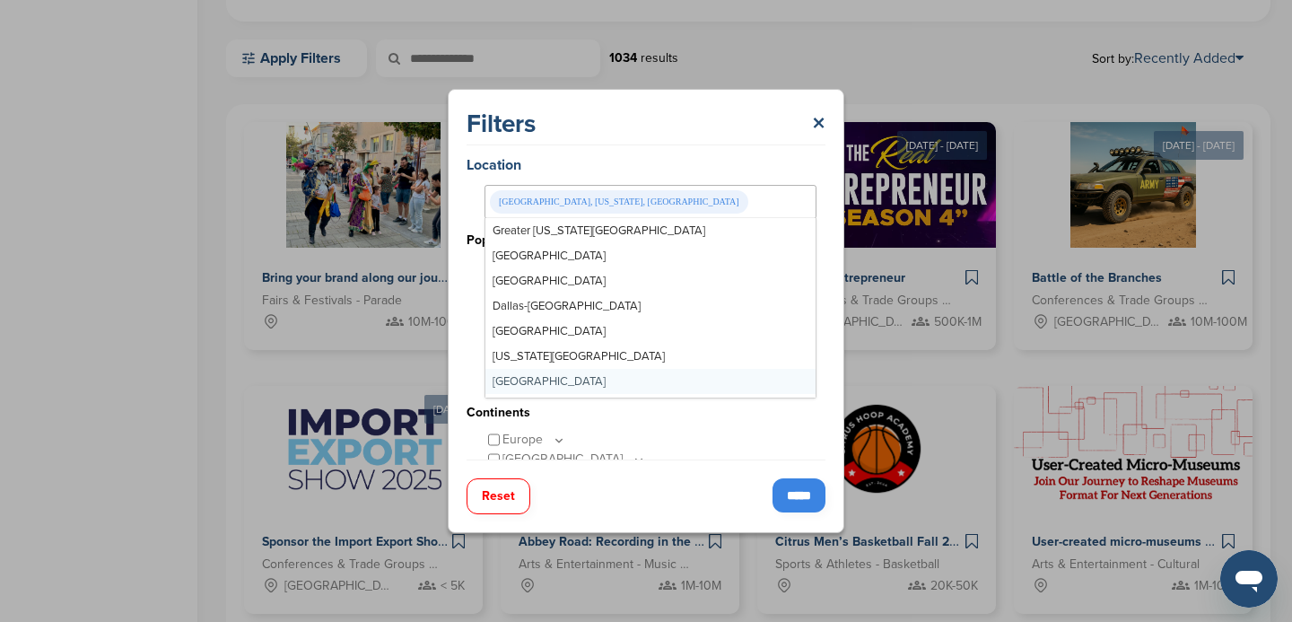
click at [791, 500] on input "*****" at bounding box center [799, 495] width 53 height 34
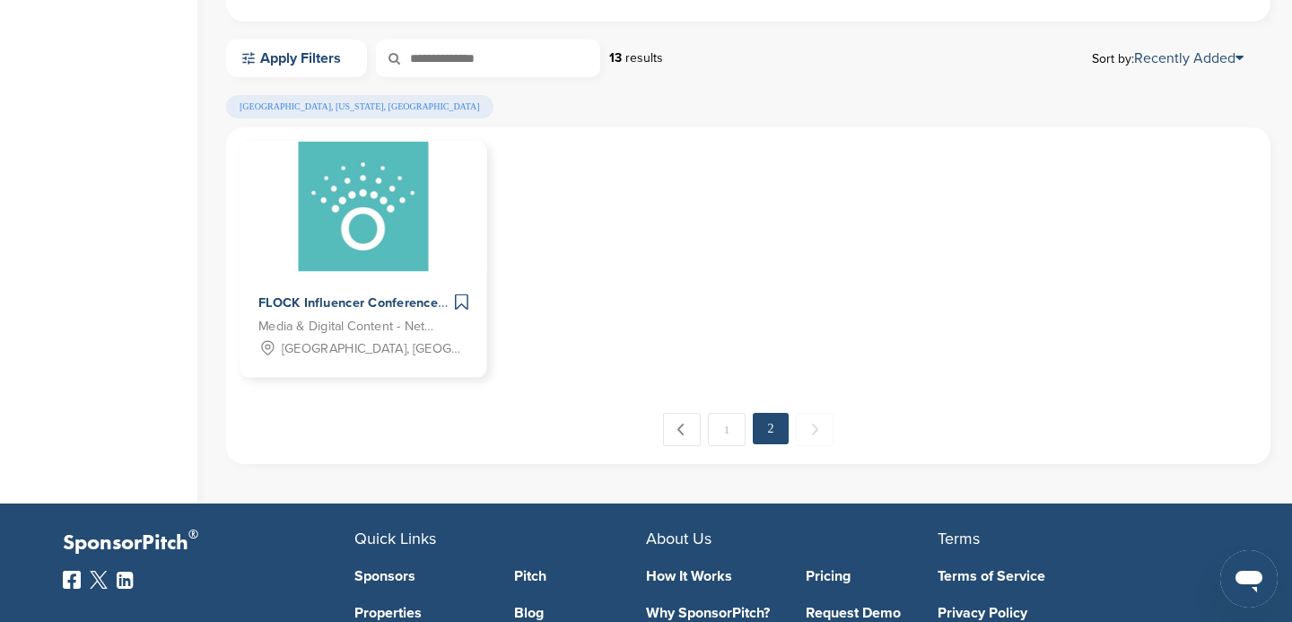
click at [386, 188] on img at bounding box center [364, 207] width 130 height 130
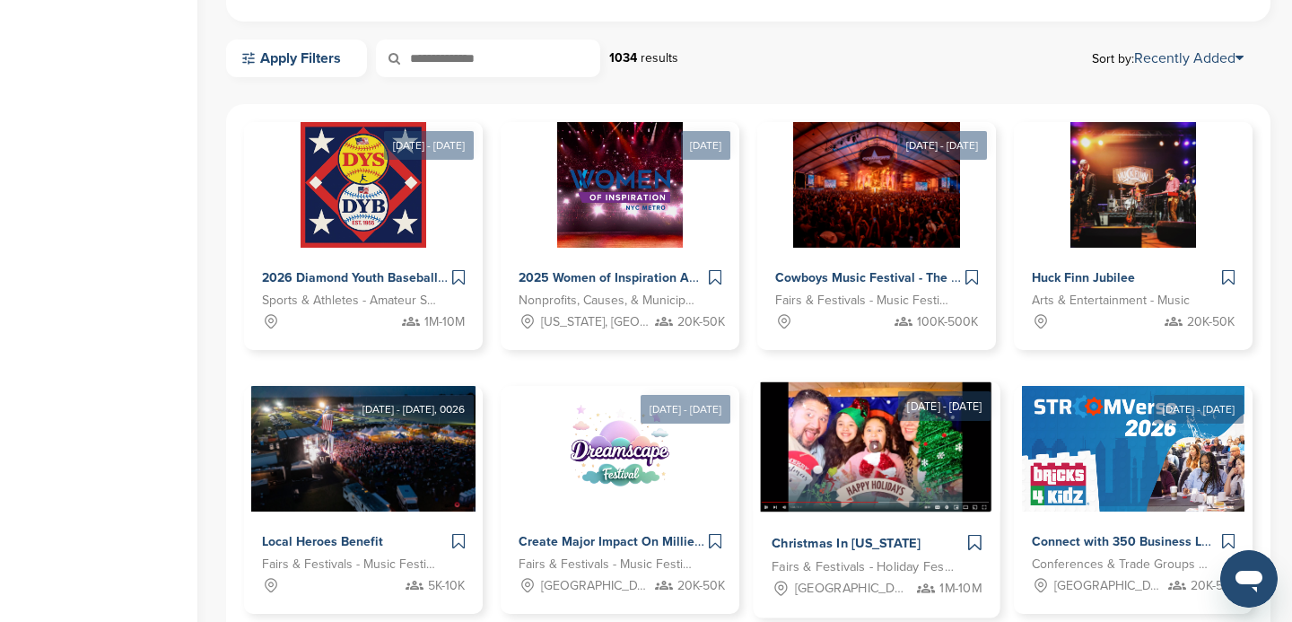
scroll to position [1029, 0]
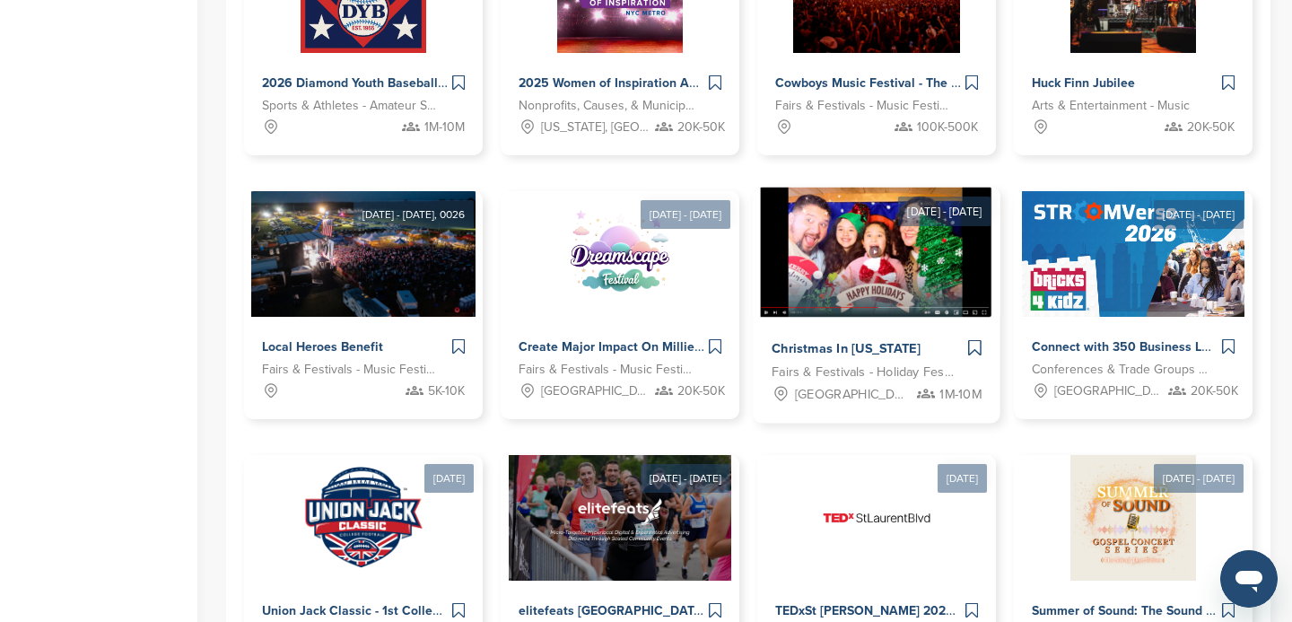
click at [880, 275] on img at bounding box center [877, 253] width 232 height 130
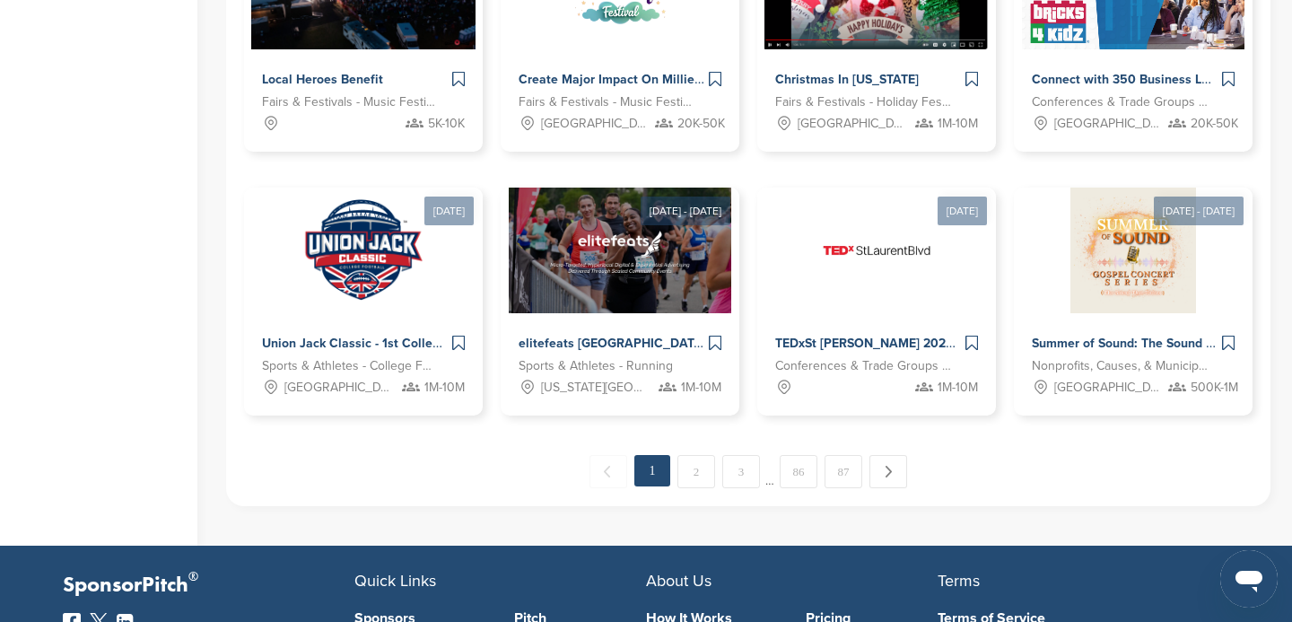
scroll to position [1299, 0]
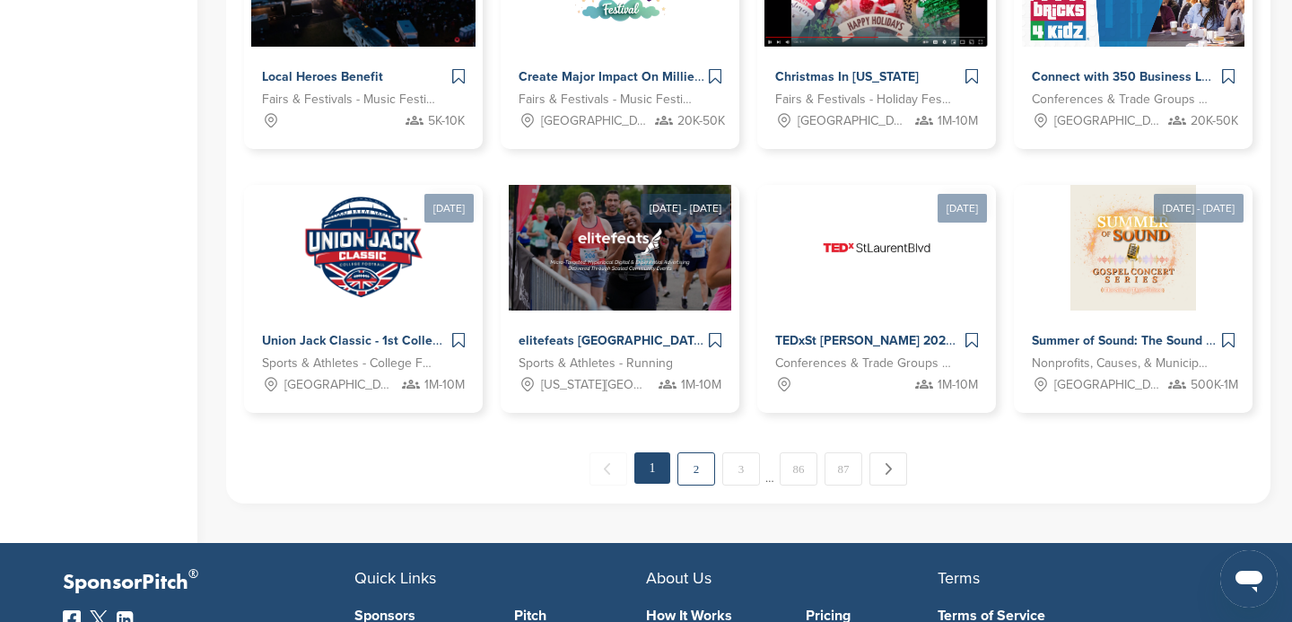
click at [698, 476] on link "2" at bounding box center [696, 468] width 38 height 33
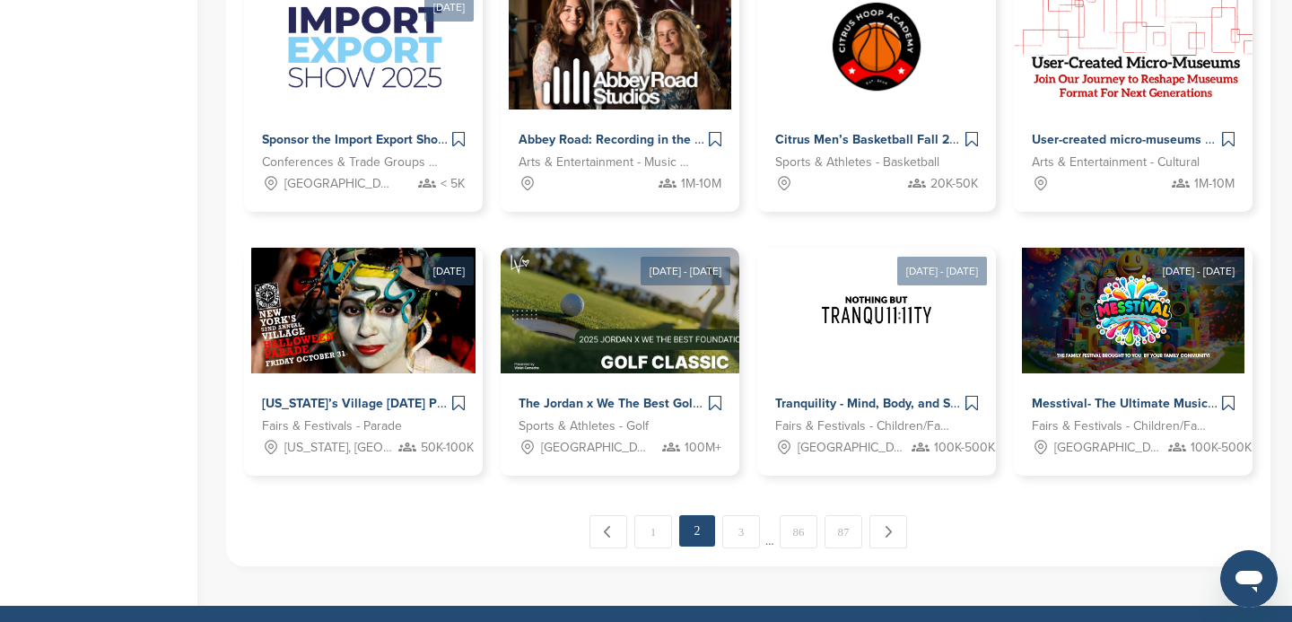
scroll to position [1237, 0]
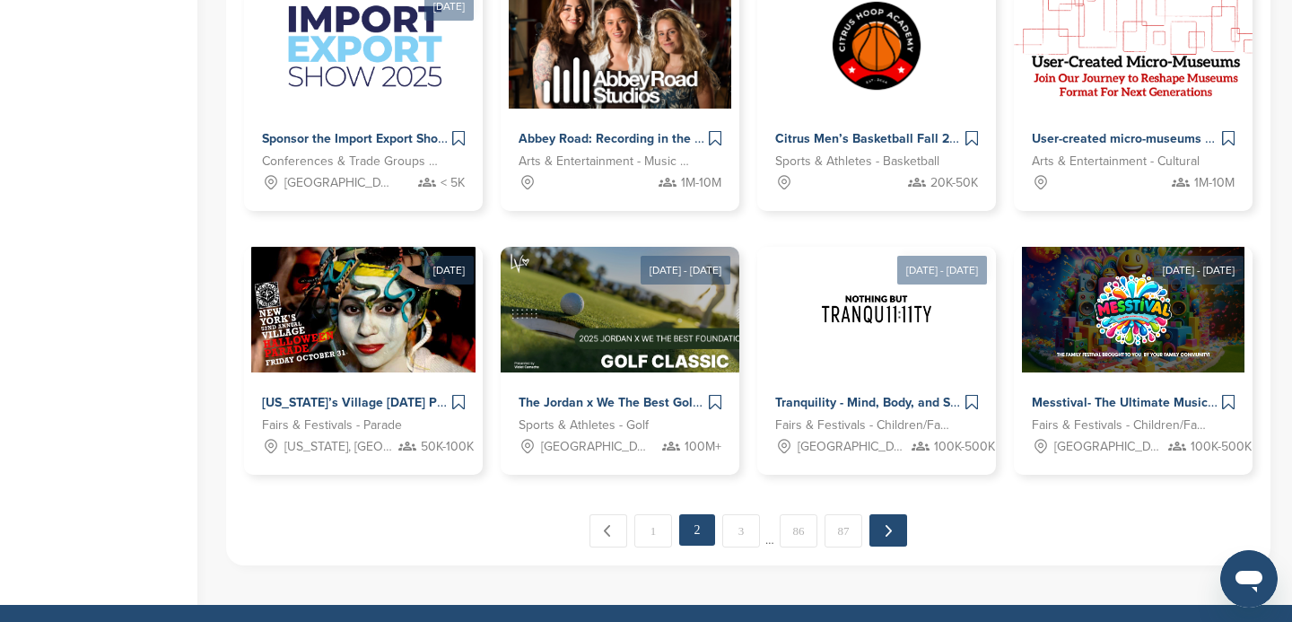
click at [888, 535] on link "Next →" at bounding box center [889, 530] width 38 height 32
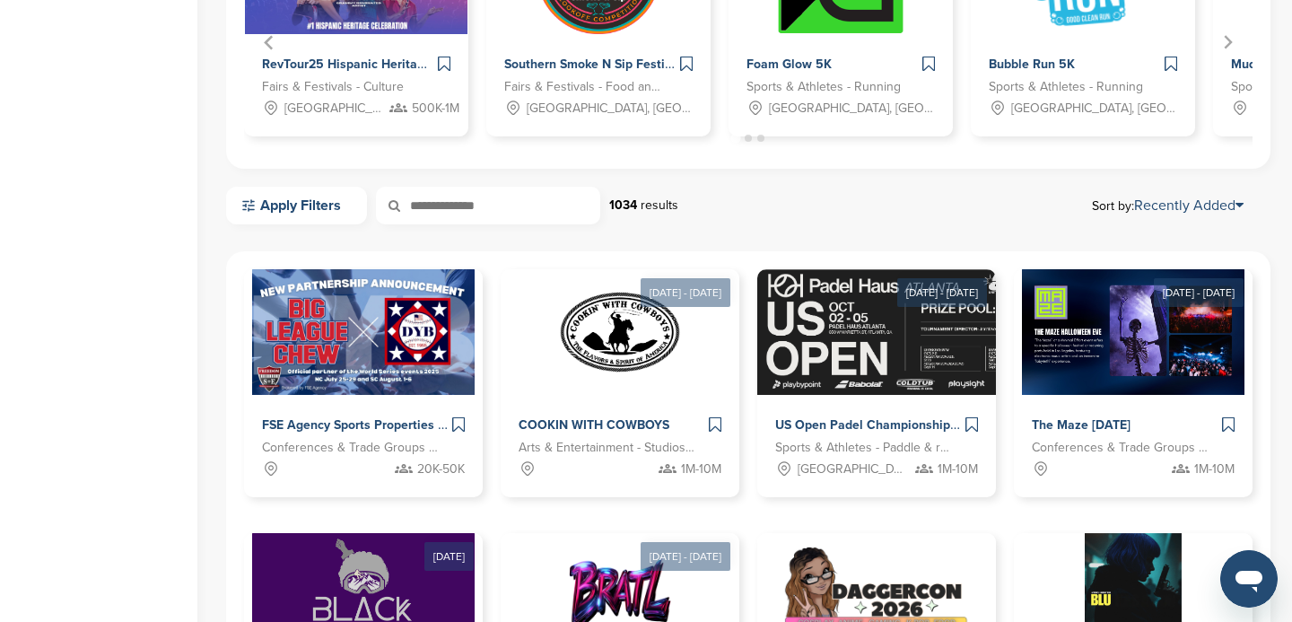
scroll to position [693, 0]
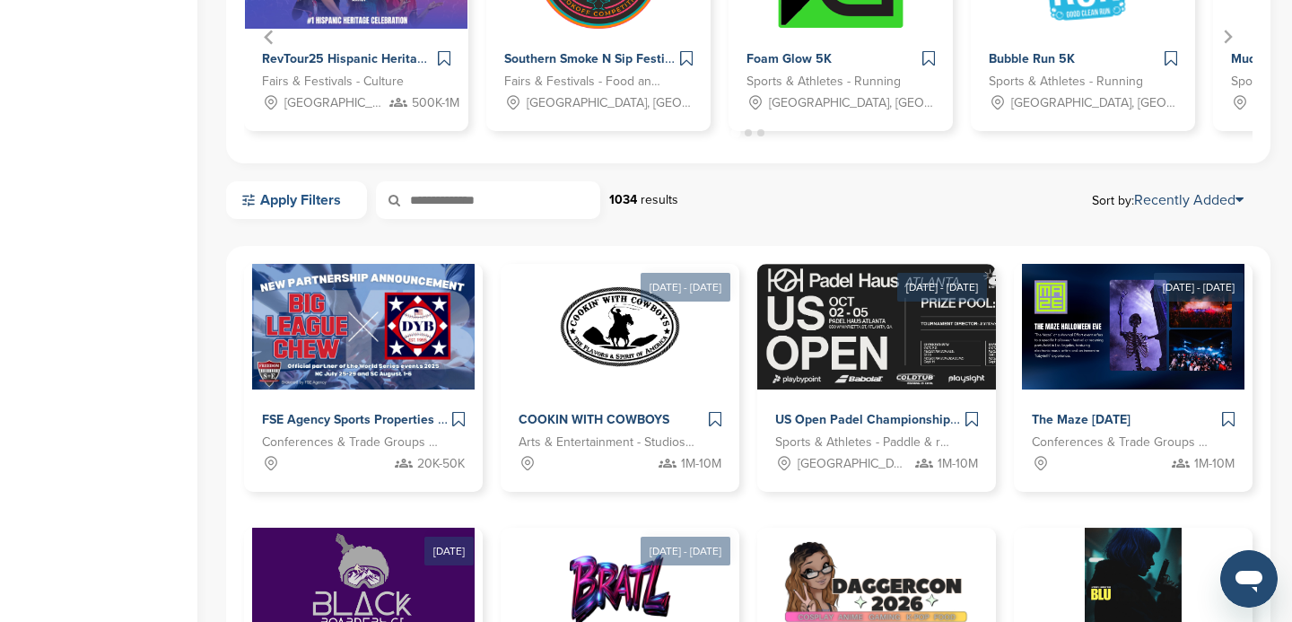
click at [319, 202] on link "Apply Filters" at bounding box center [296, 200] width 141 height 38
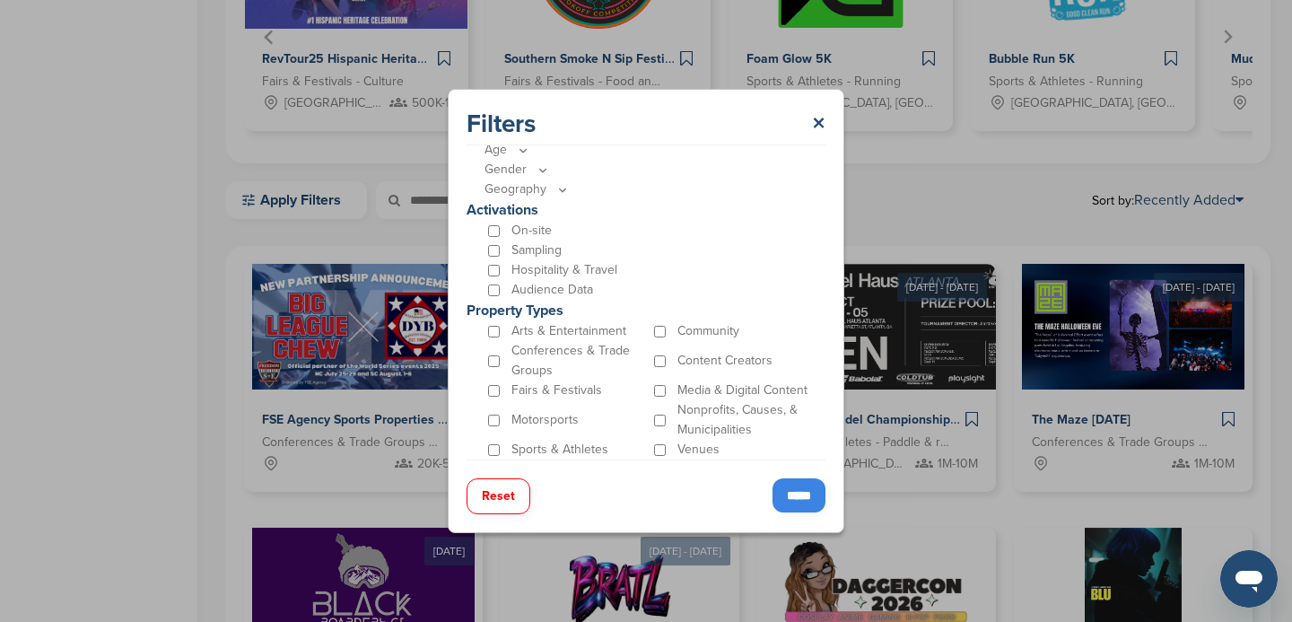
scroll to position [523, 0]
click at [800, 499] on input "*****" at bounding box center [799, 495] width 53 height 34
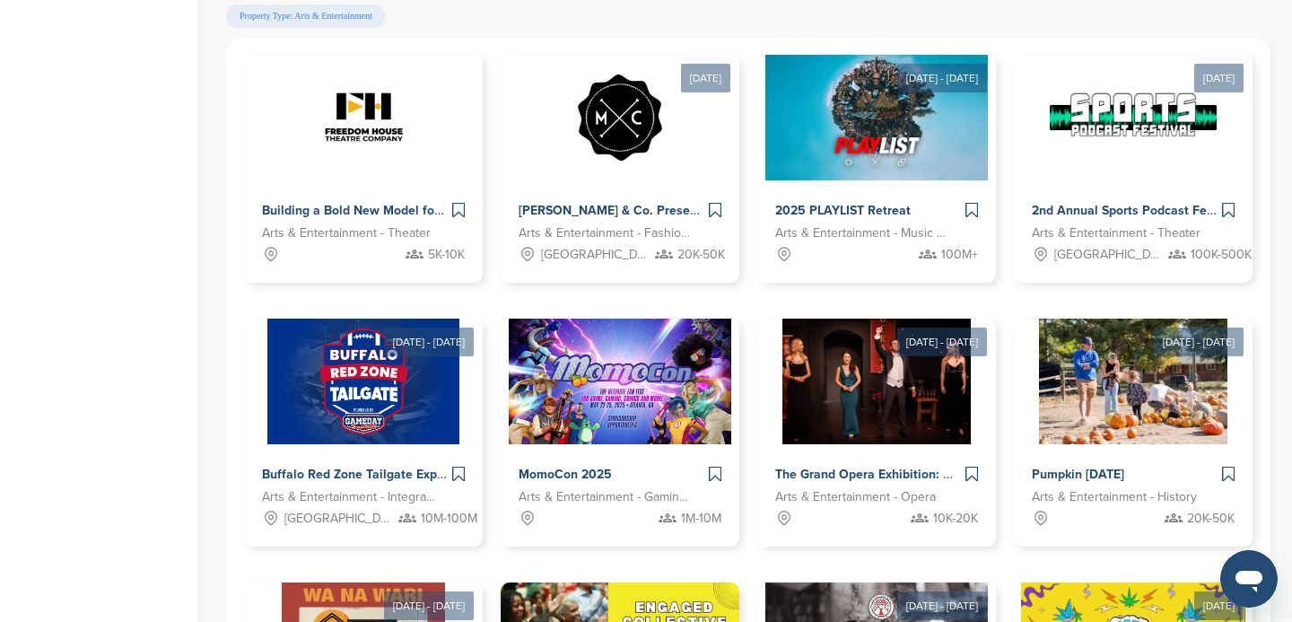
scroll to position [926, 0]
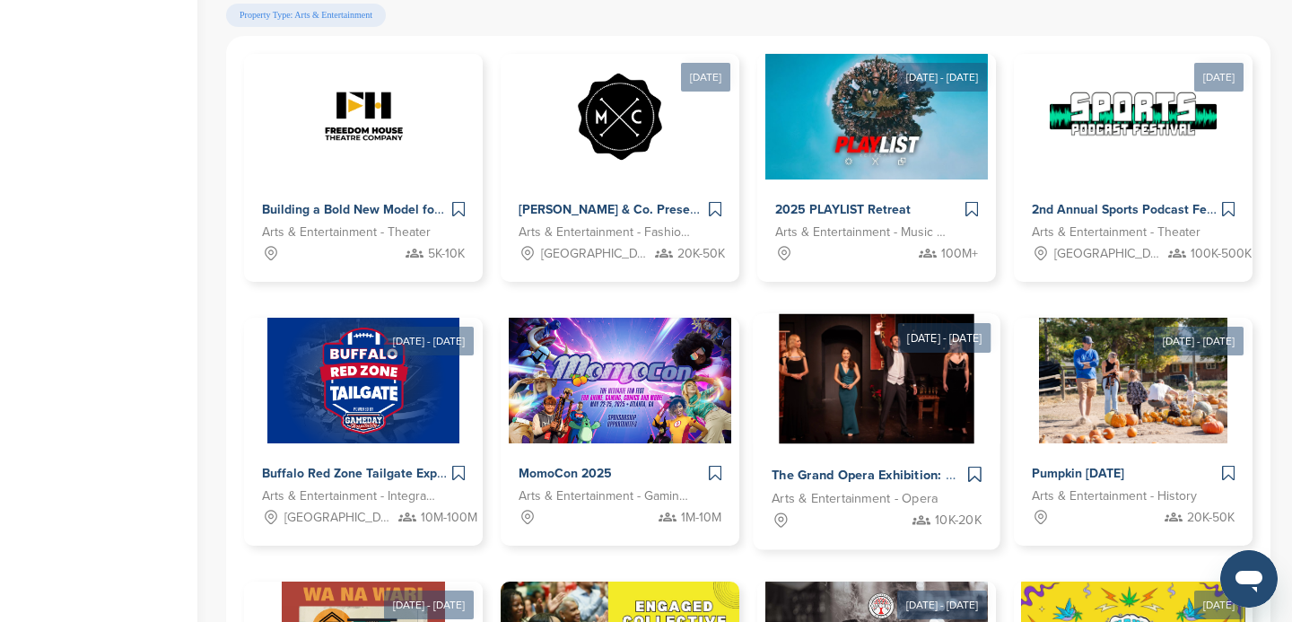
click at [874, 416] on img at bounding box center [876, 379] width 195 height 130
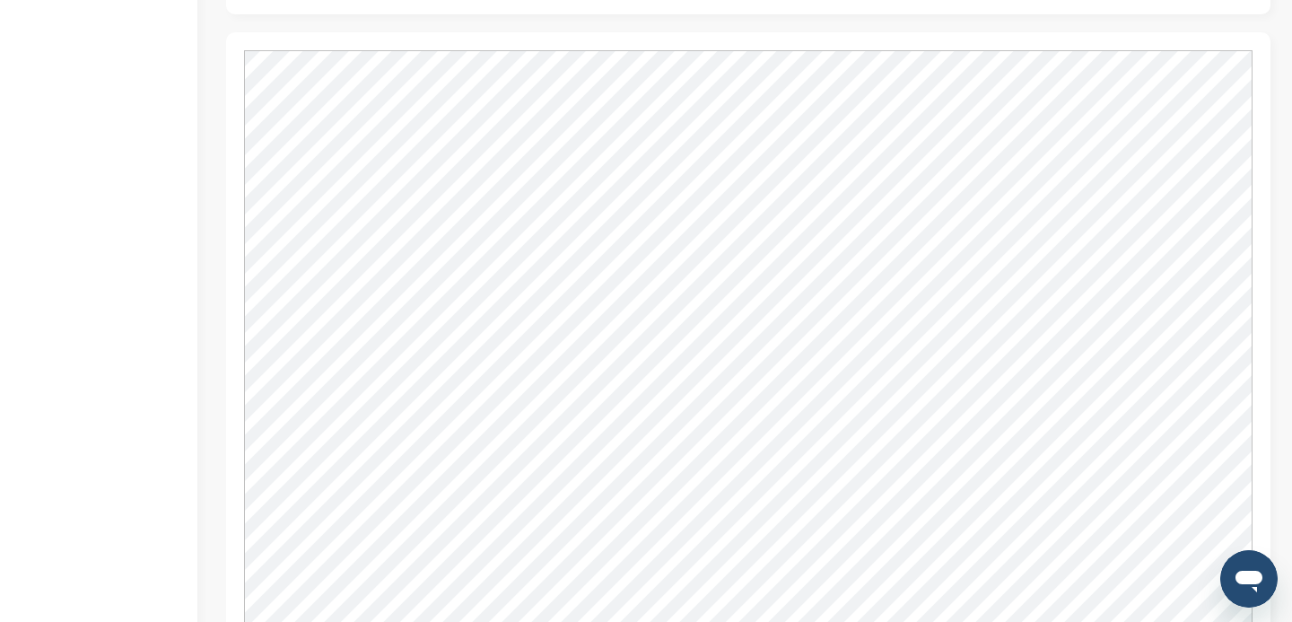
scroll to position [1951, 0]
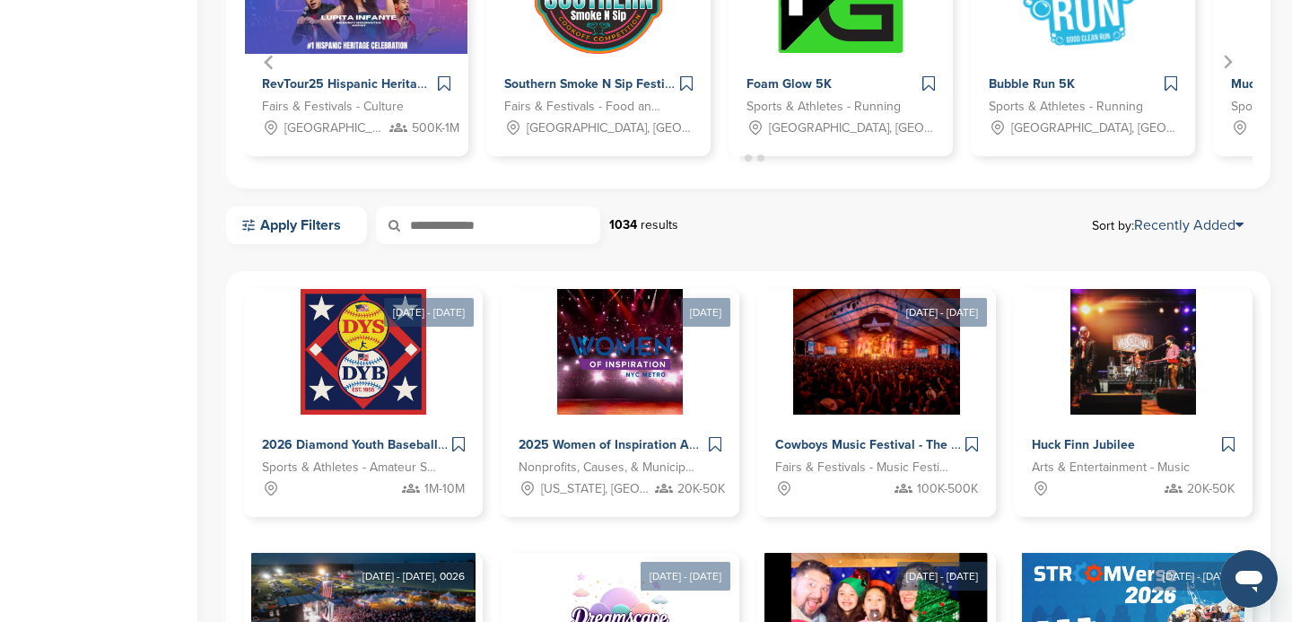
scroll to position [557, 0]
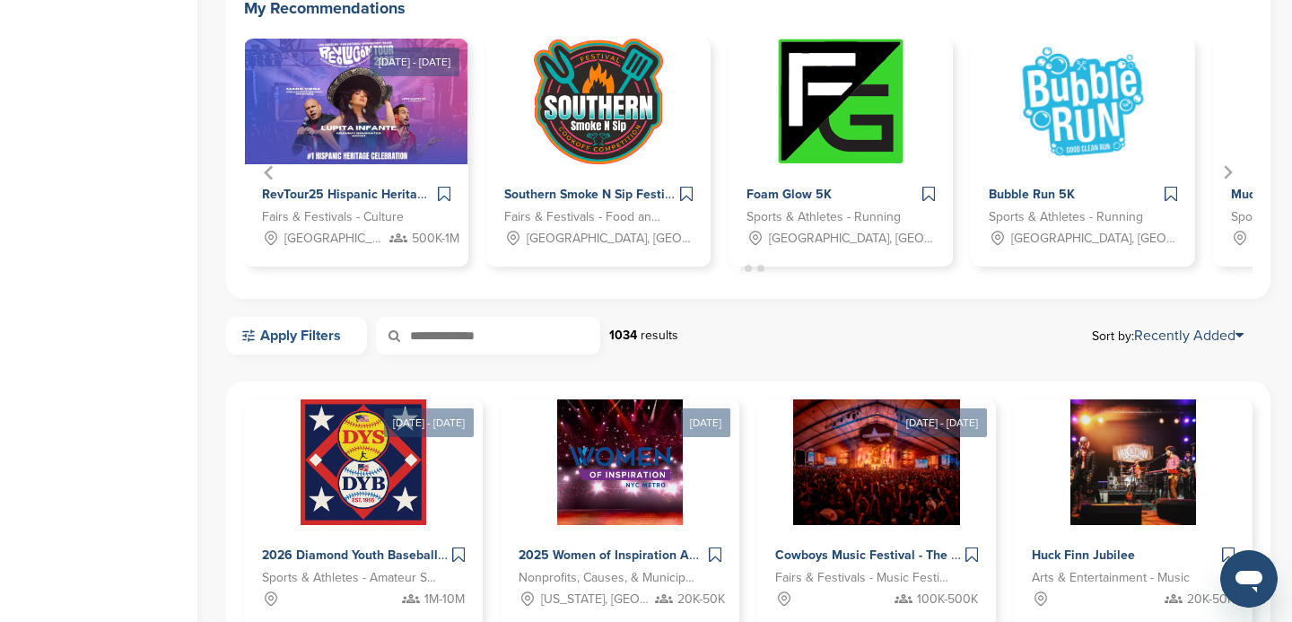
click at [352, 340] on link "Apply Filters" at bounding box center [296, 336] width 141 height 38
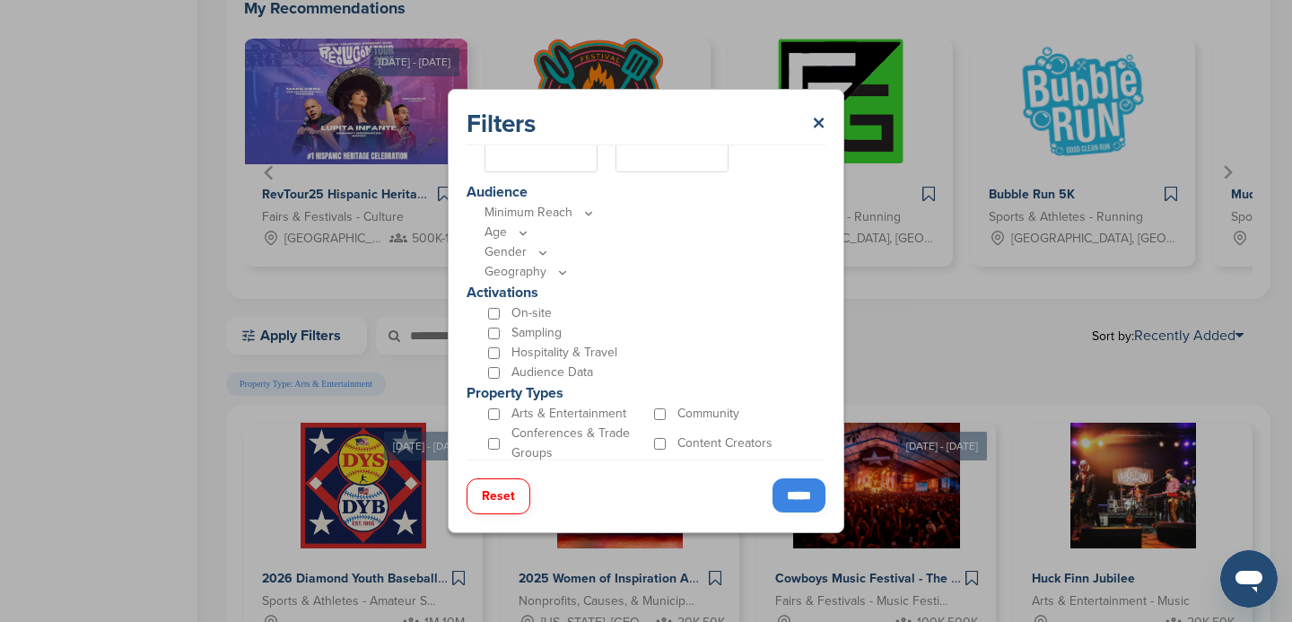
scroll to position [524, 0]
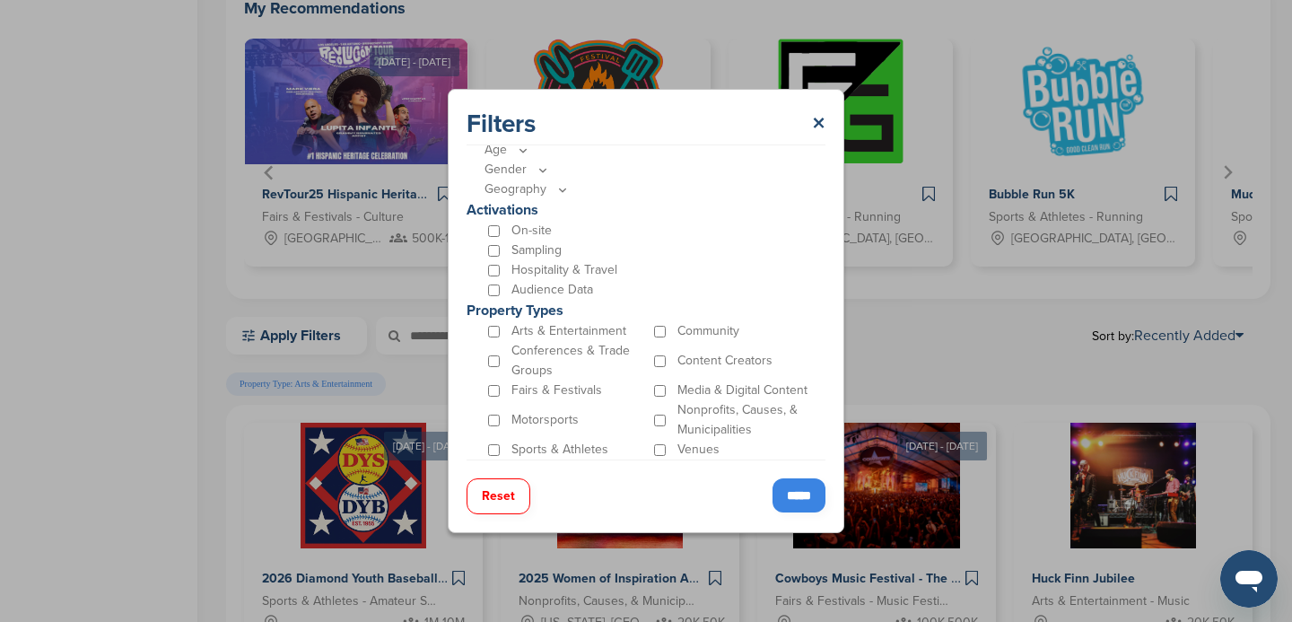
click at [791, 494] on input "*****" at bounding box center [799, 495] width 53 height 34
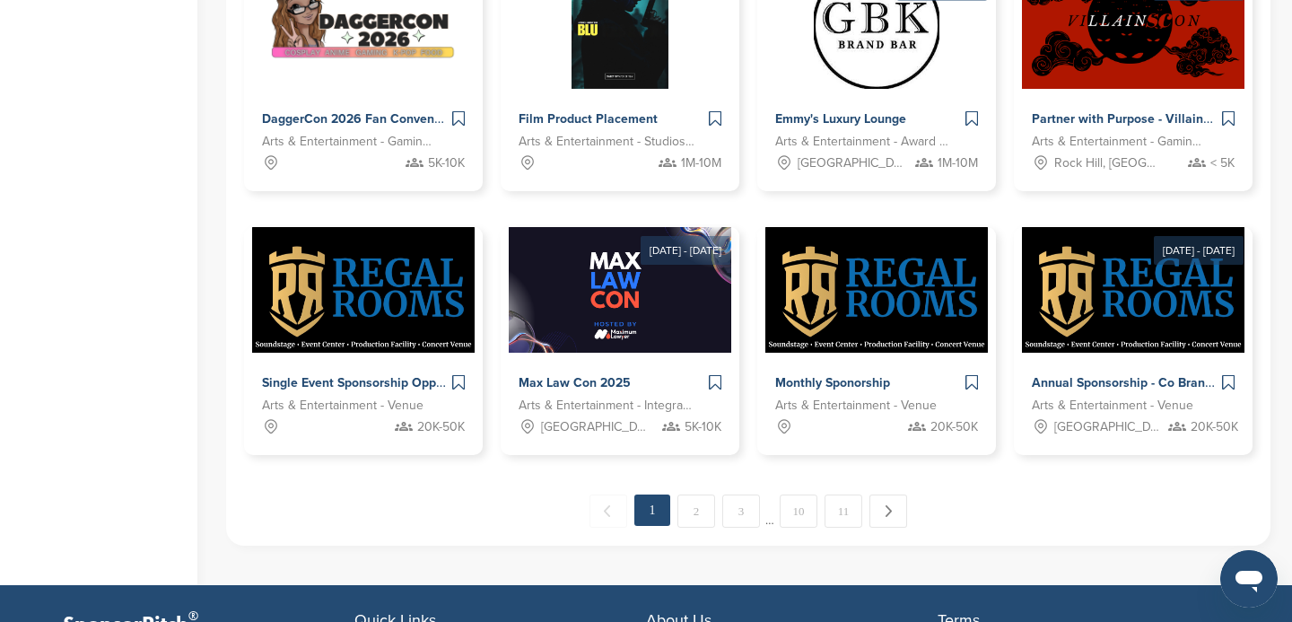
scroll to position [1287, 0]
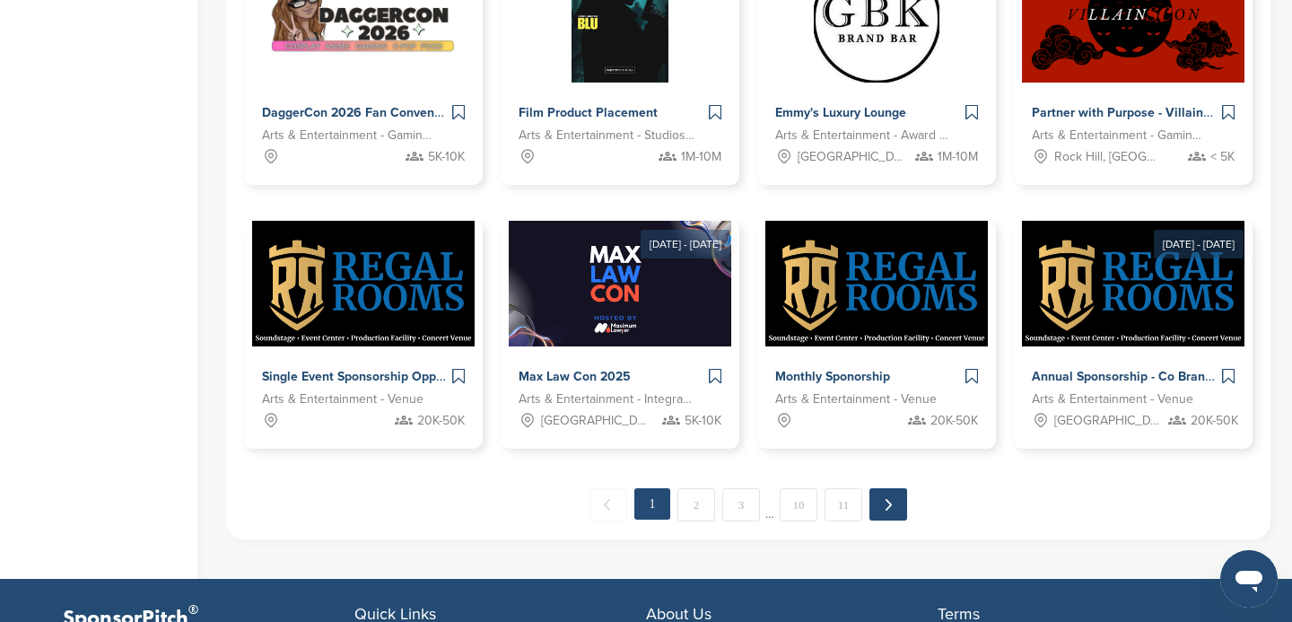
click at [884, 507] on link "Next →" at bounding box center [889, 504] width 38 height 32
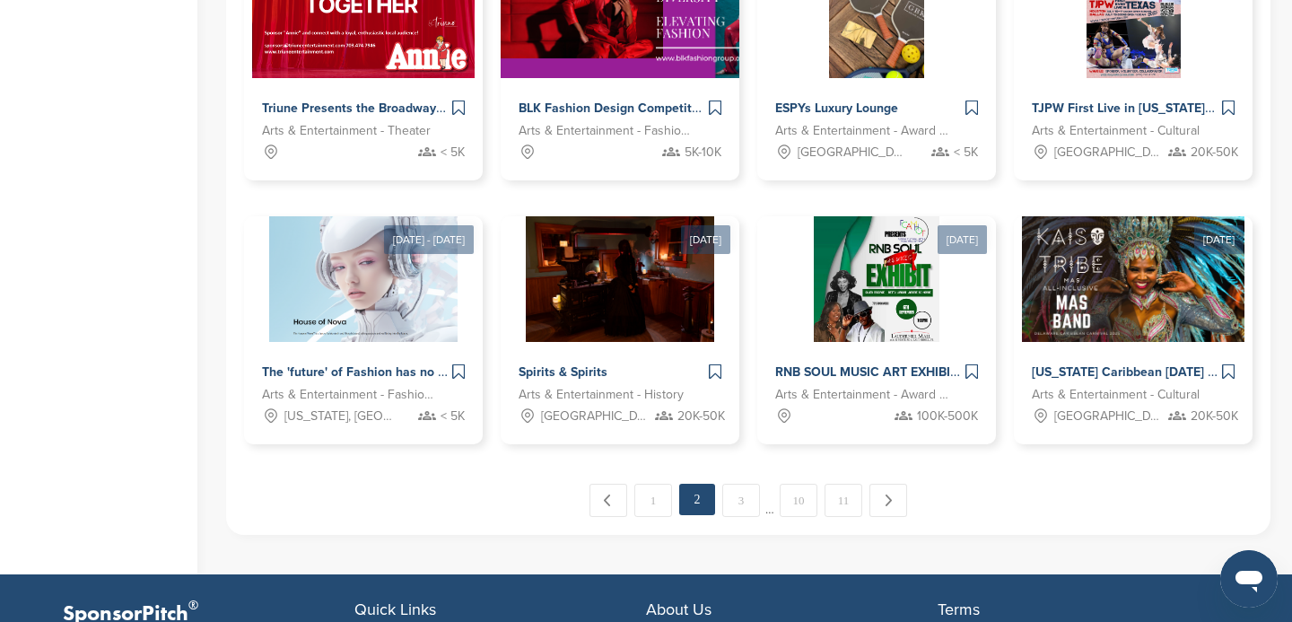
scroll to position [1293, 0]
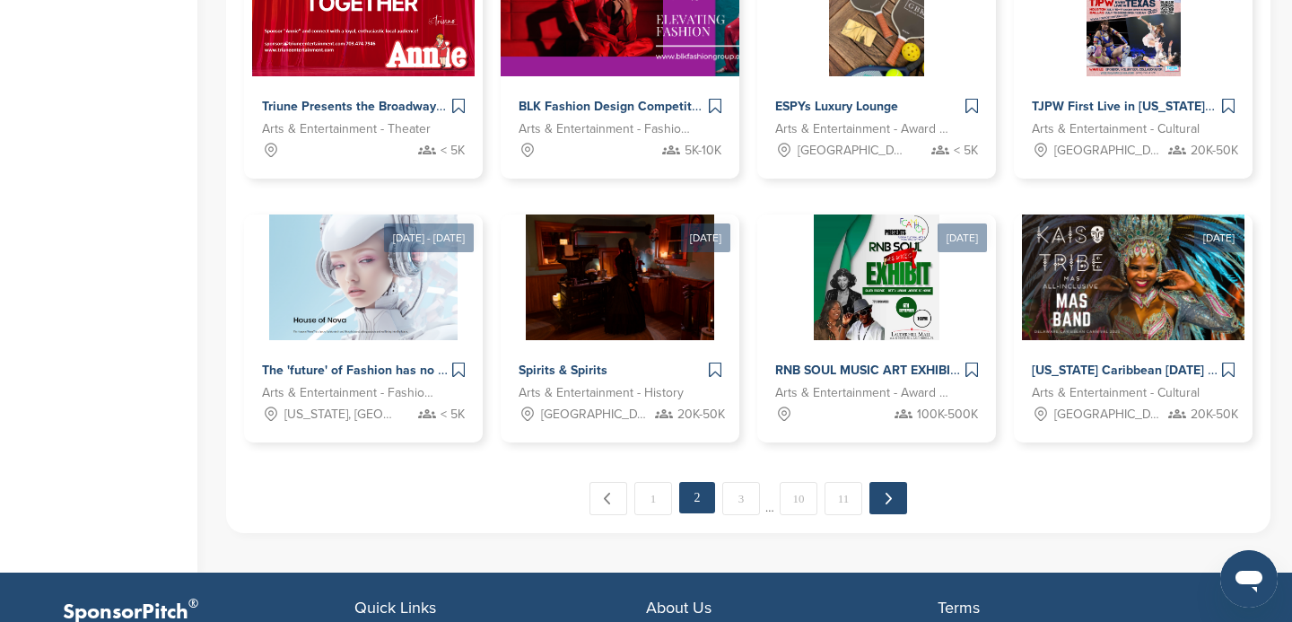
click at [888, 500] on link "Next →" at bounding box center [889, 498] width 38 height 32
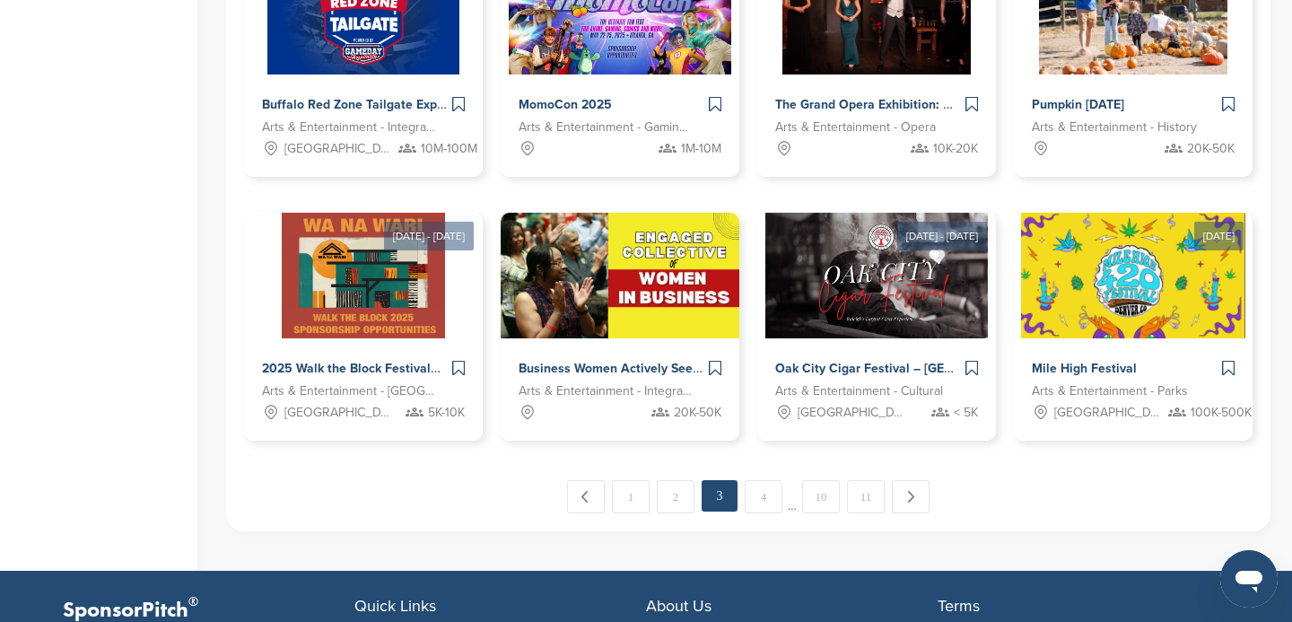
scroll to position [1301, 0]
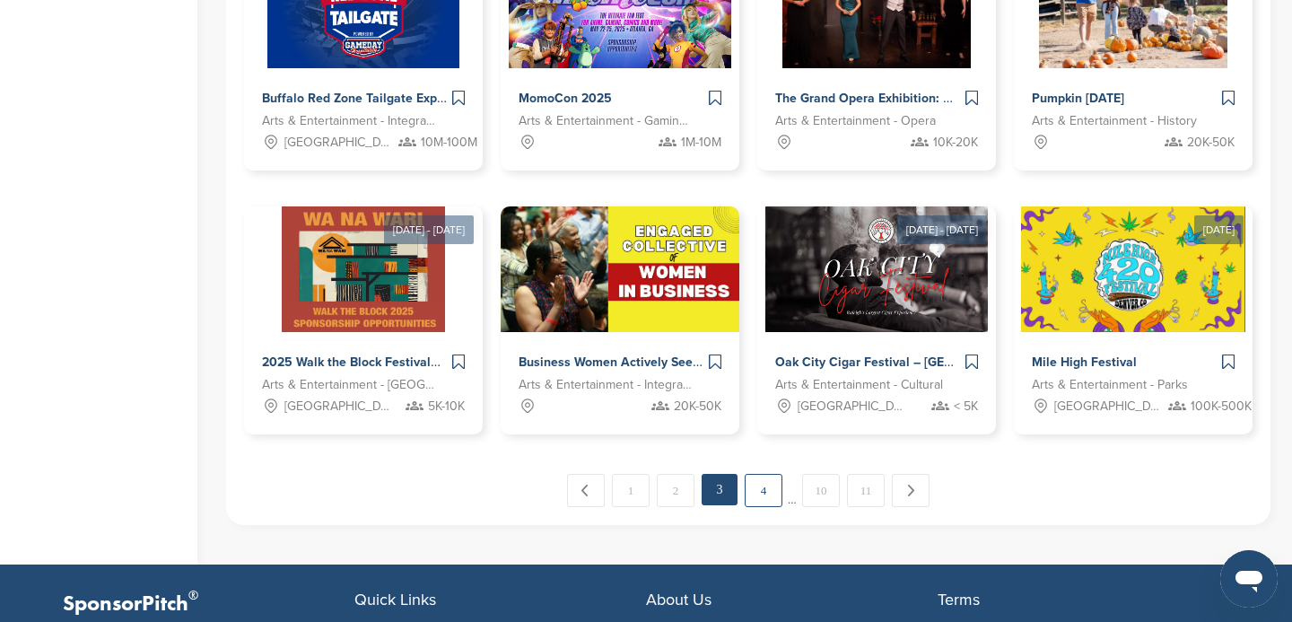
click at [767, 501] on link "4" at bounding box center [764, 490] width 38 height 33
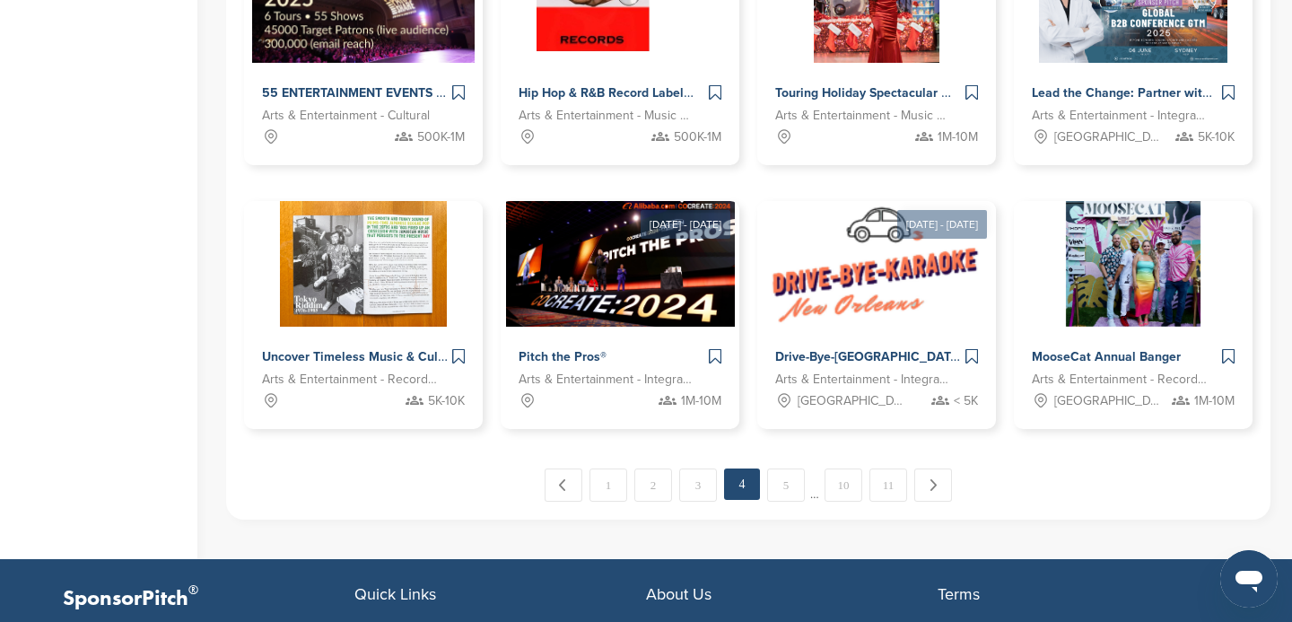
scroll to position [1305, 0]
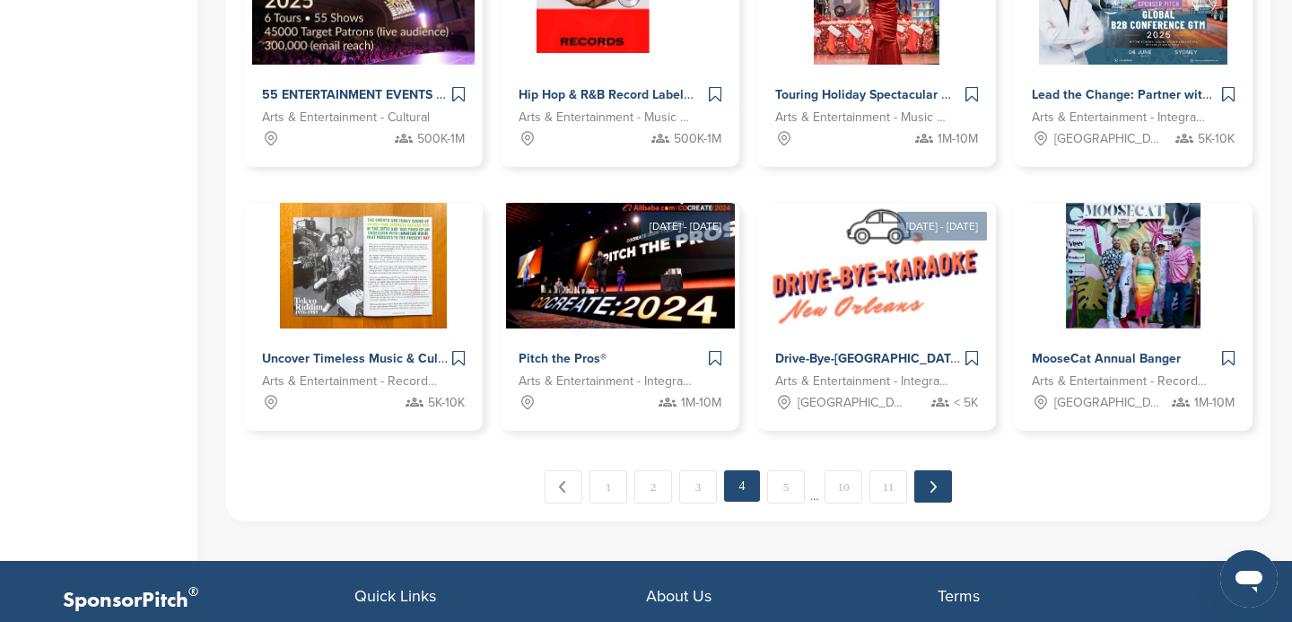
click at [939, 480] on link "Next →" at bounding box center [933, 486] width 38 height 32
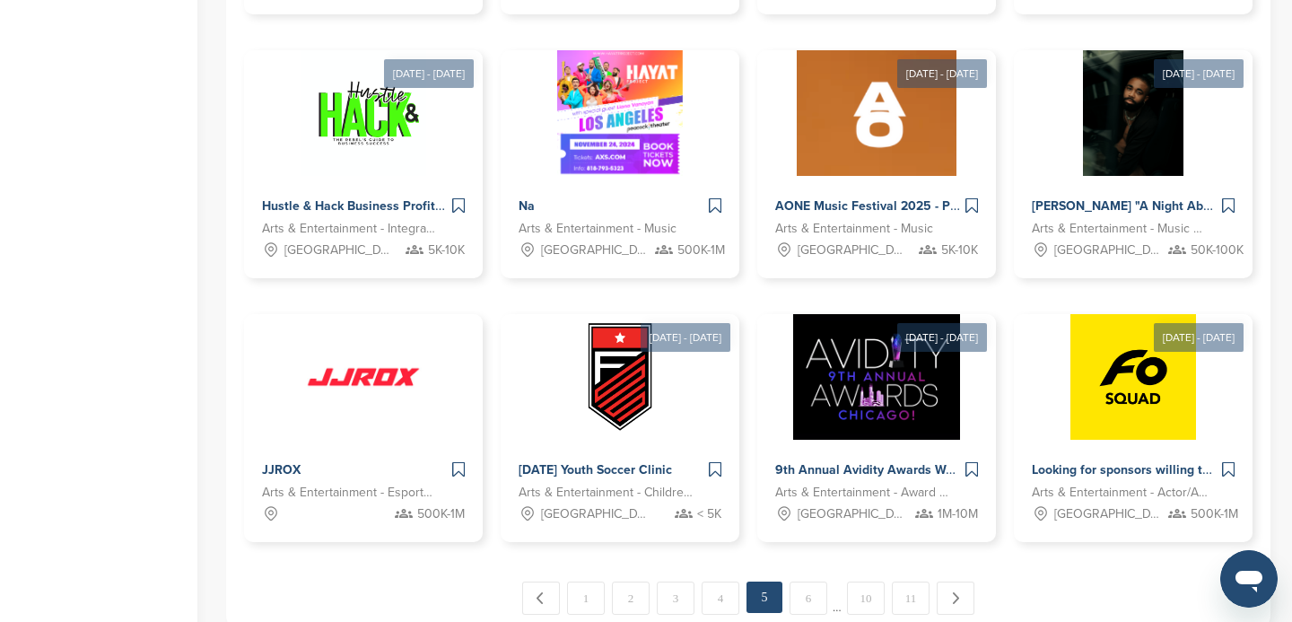
scroll to position [1215, 0]
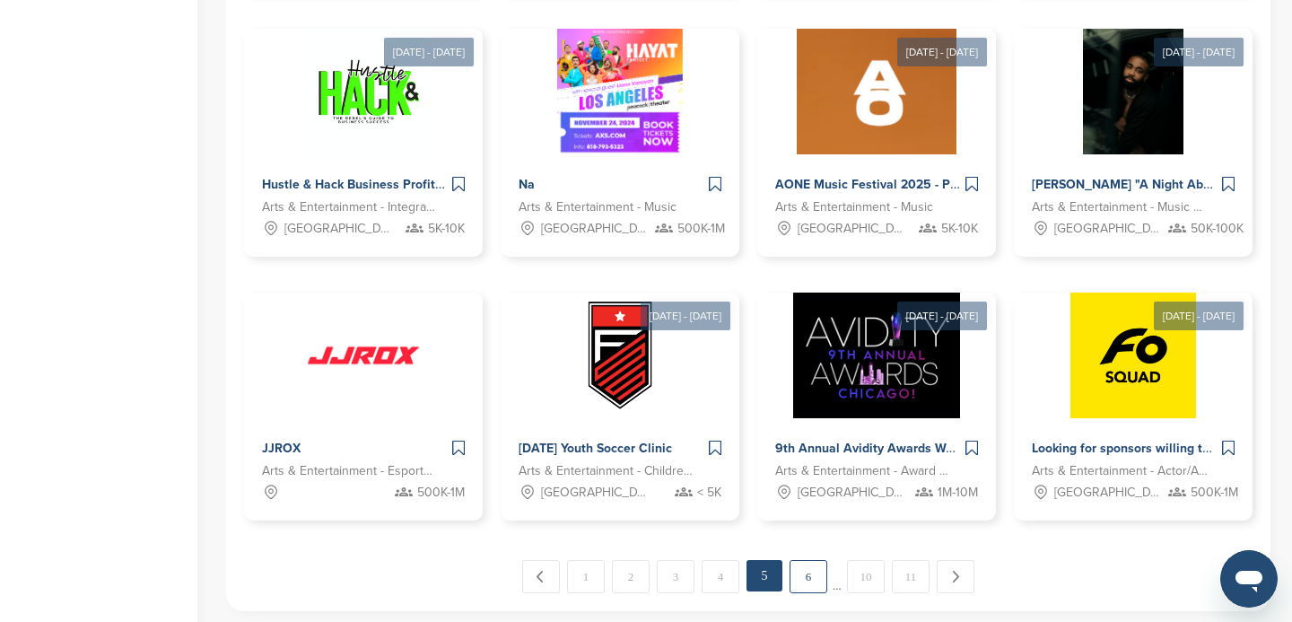
click at [815, 587] on link "6" at bounding box center [809, 576] width 38 height 33
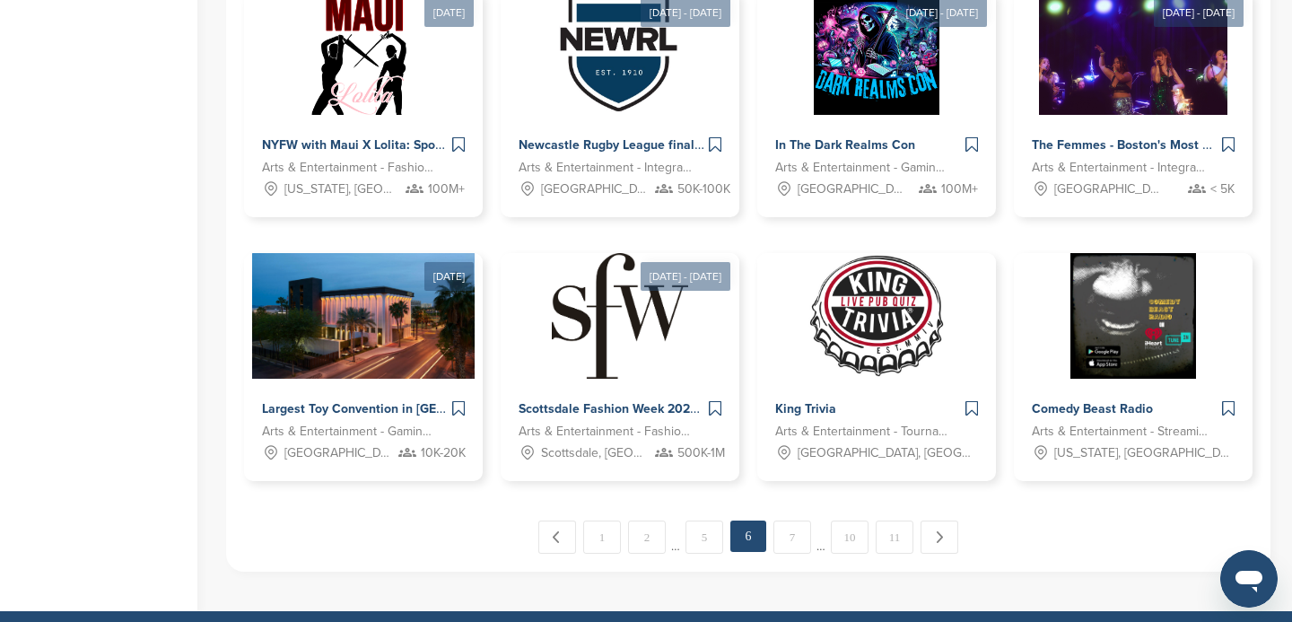
scroll to position [1268, 0]
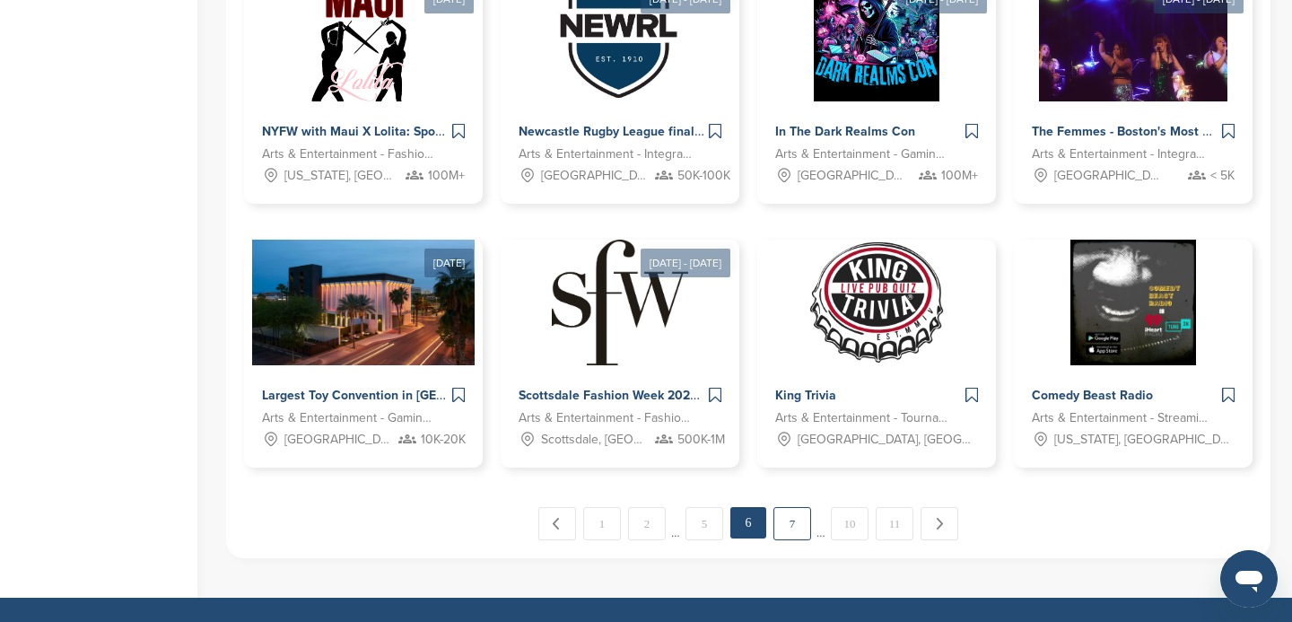
click at [790, 524] on link "7" at bounding box center [792, 523] width 38 height 33
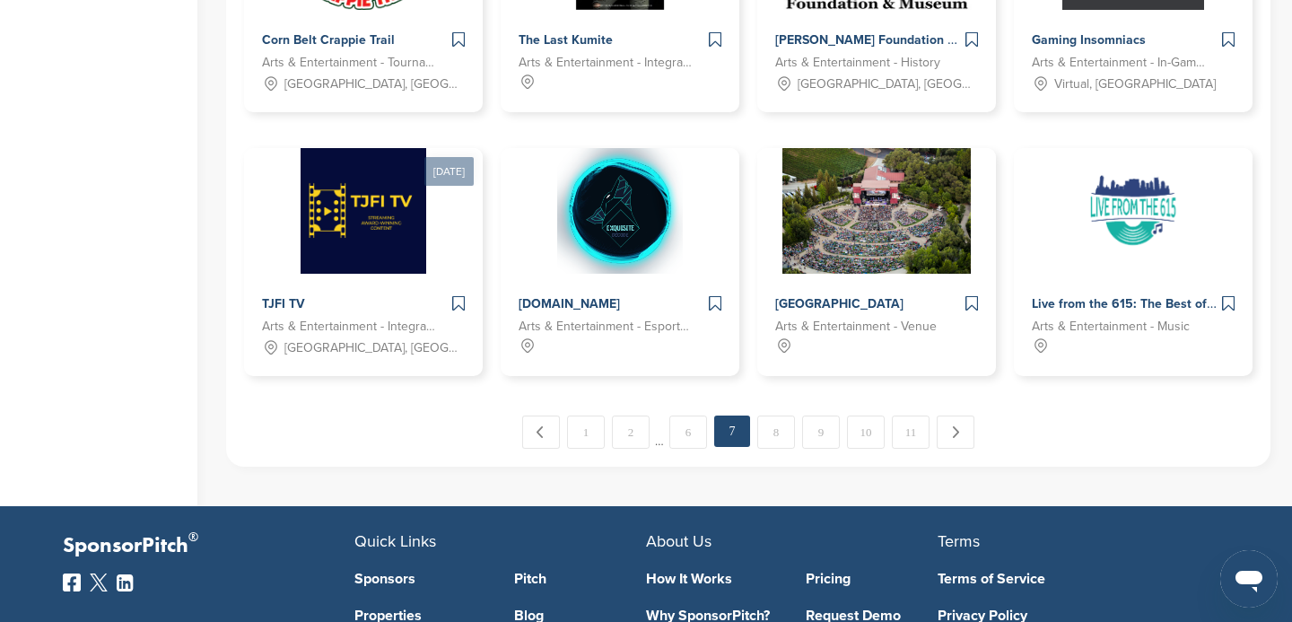
scroll to position [1374, 0]
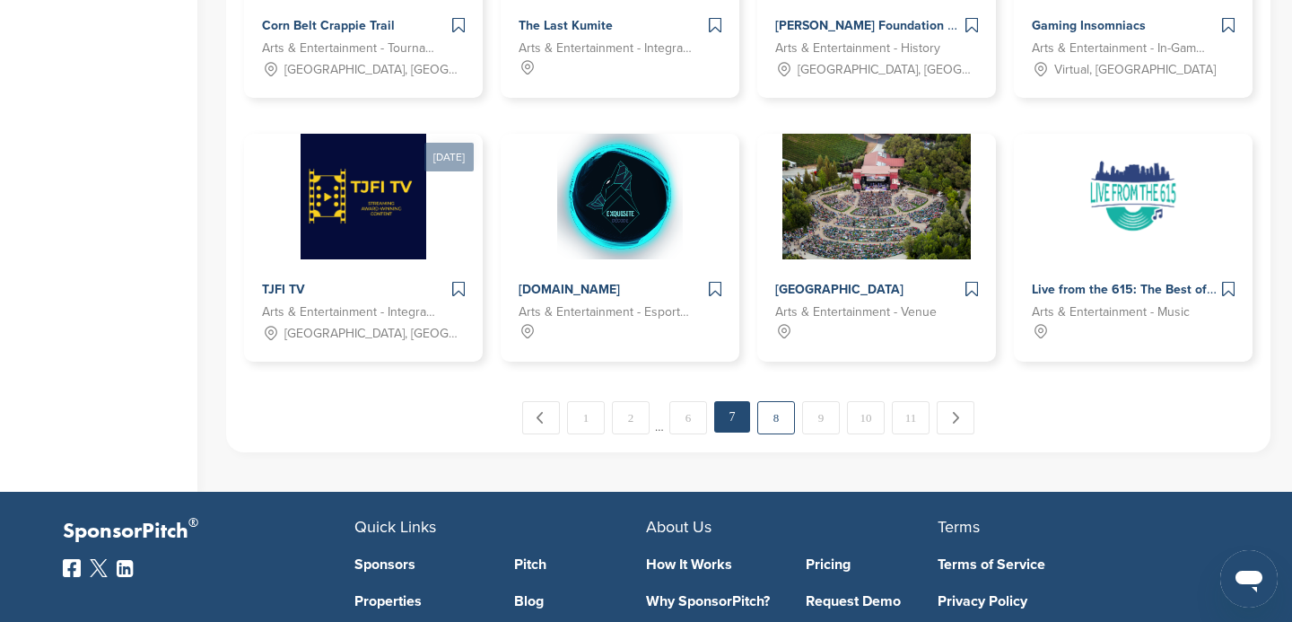
click at [770, 419] on link "8" at bounding box center [776, 417] width 38 height 33
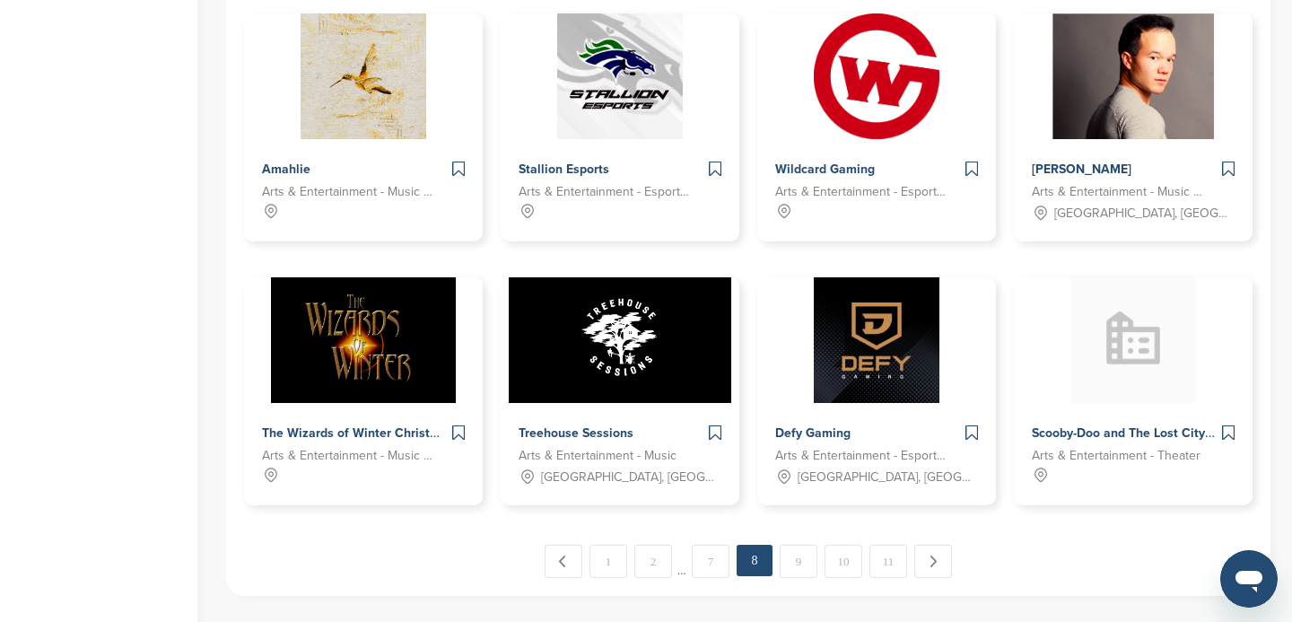
scroll to position [1231, 0]
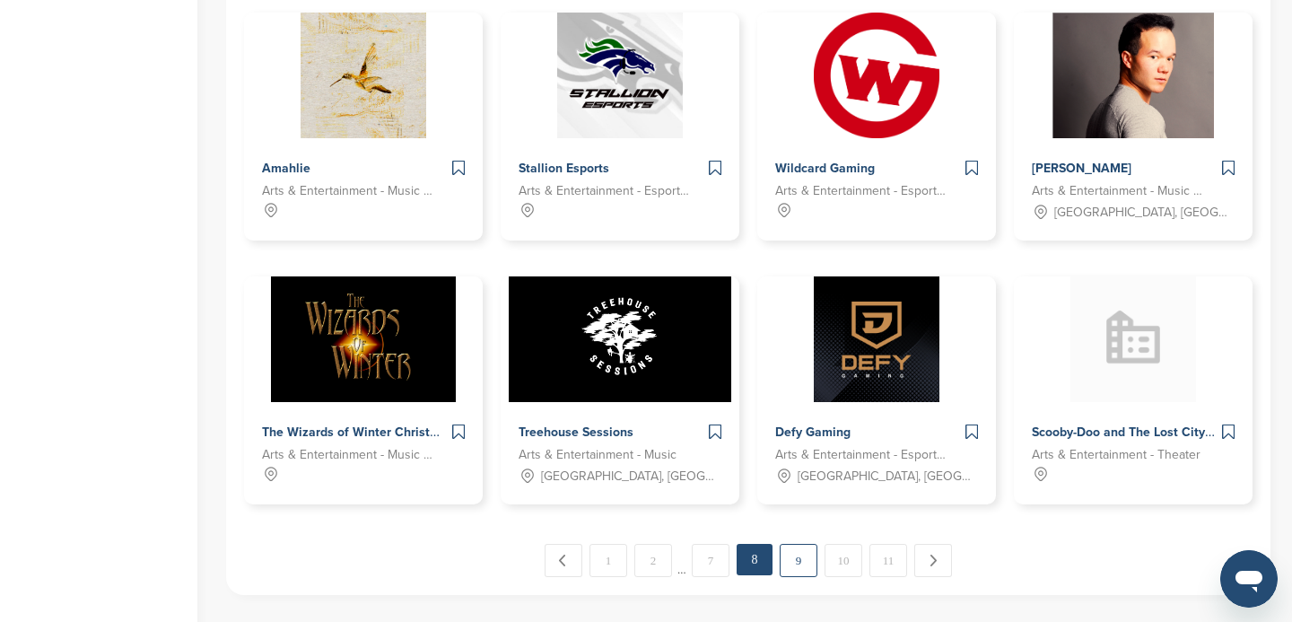
click at [804, 555] on link "9" at bounding box center [799, 560] width 38 height 33
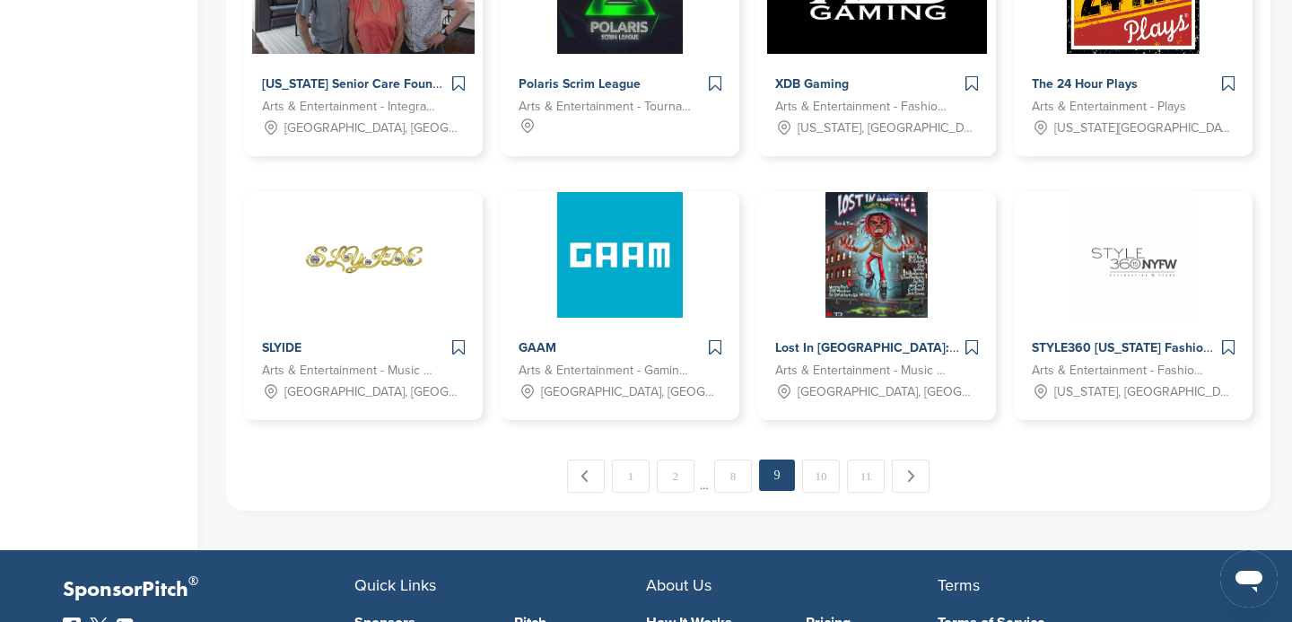
scroll to position [1321, 0]
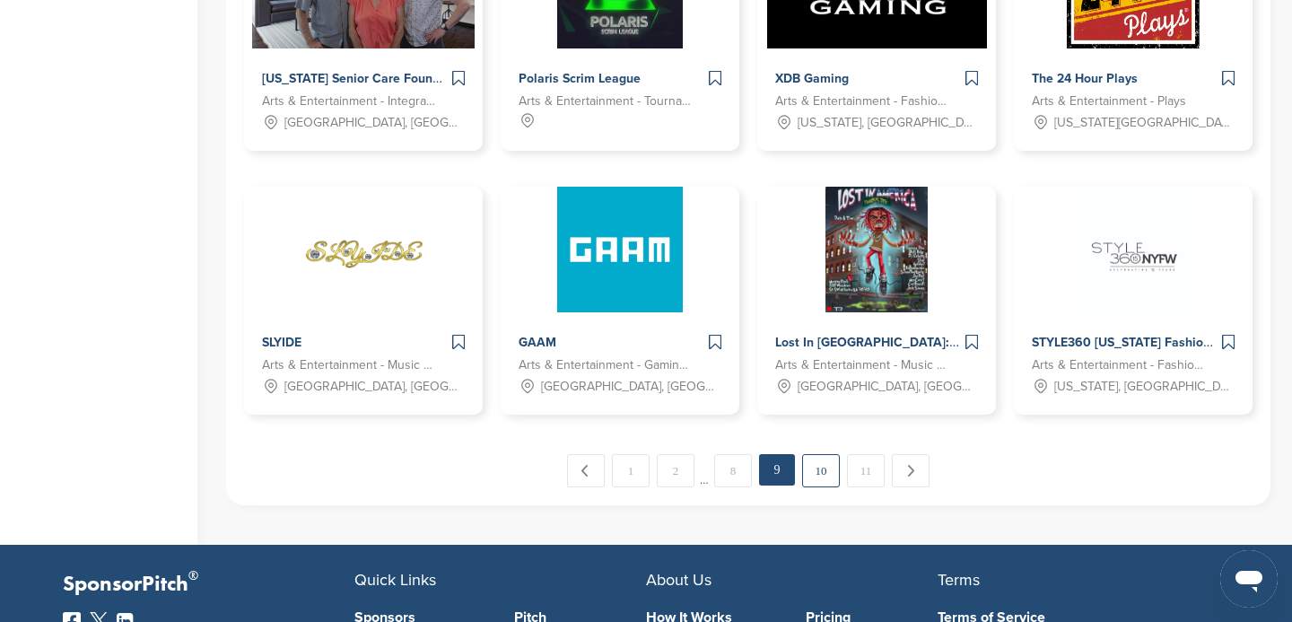
click at [823, 470] on link "10" at bounding box center [821, 470] width 38 height 33
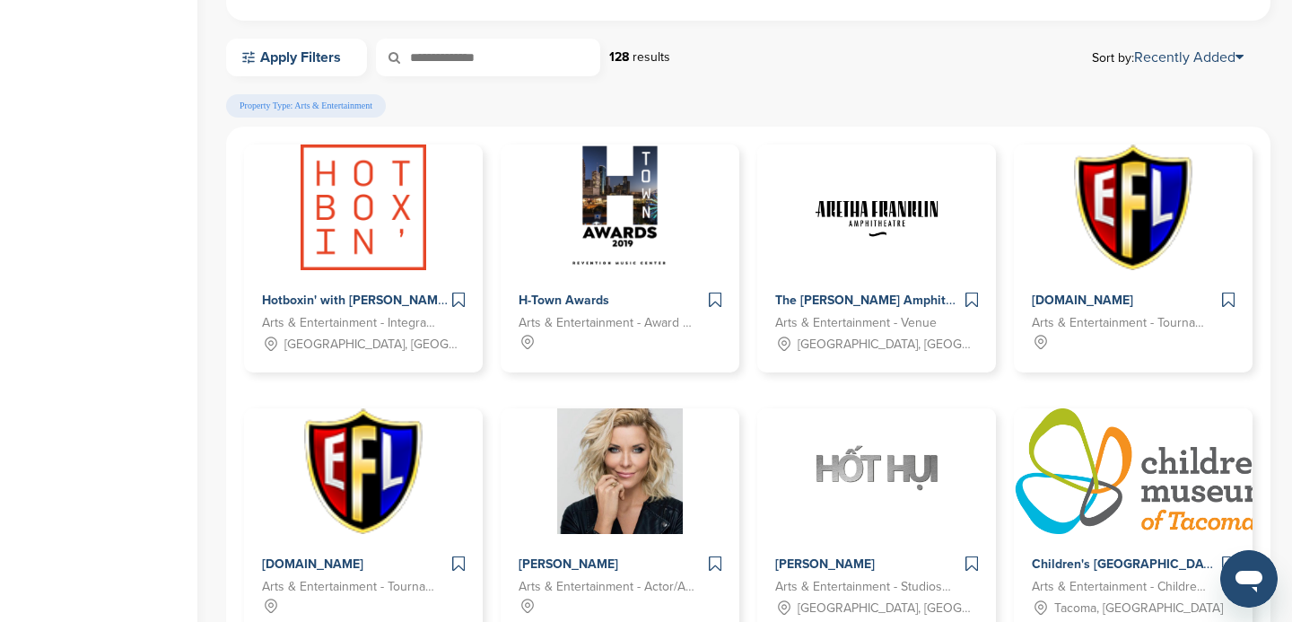
scroll to position [0, 0]
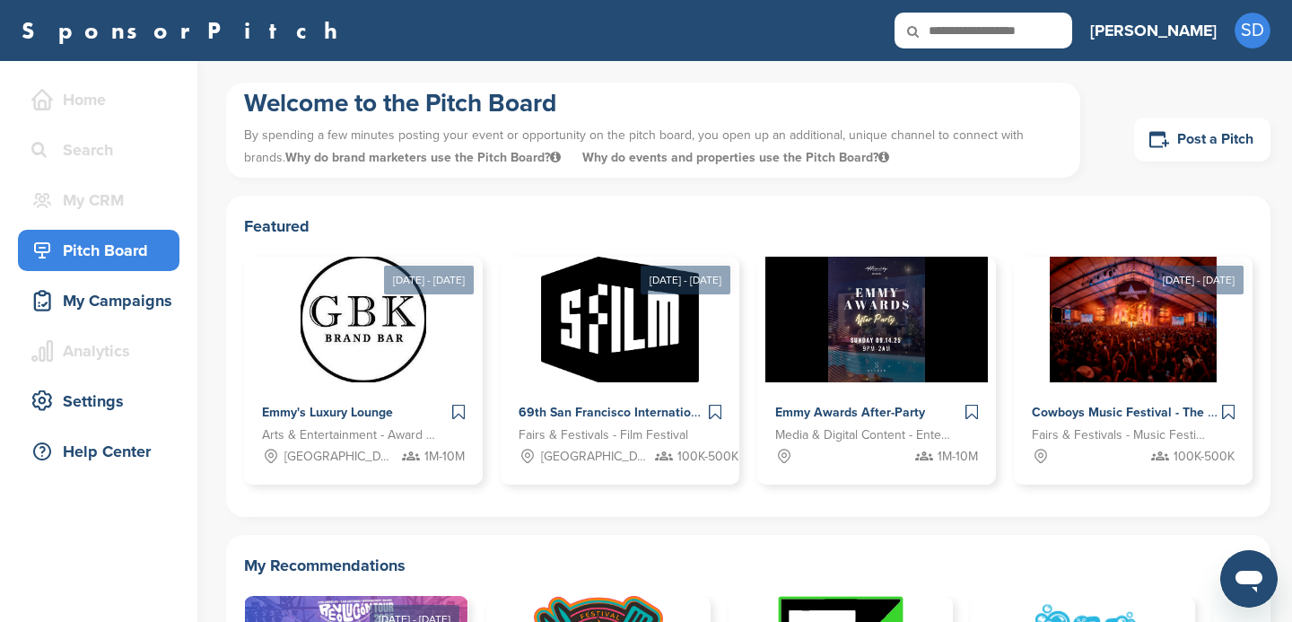
click at [555, 188] on div "Welcome to the Pitch Board By spending a few minutes posting your event or oppo…" at bounding box center [748, 139] width 1044 height 113
click at [122, 450] on div "Help Center" at bounding box center [103, 451] width 153 height 32
